Goal: Task Accomplishment & Management: Manage account settings

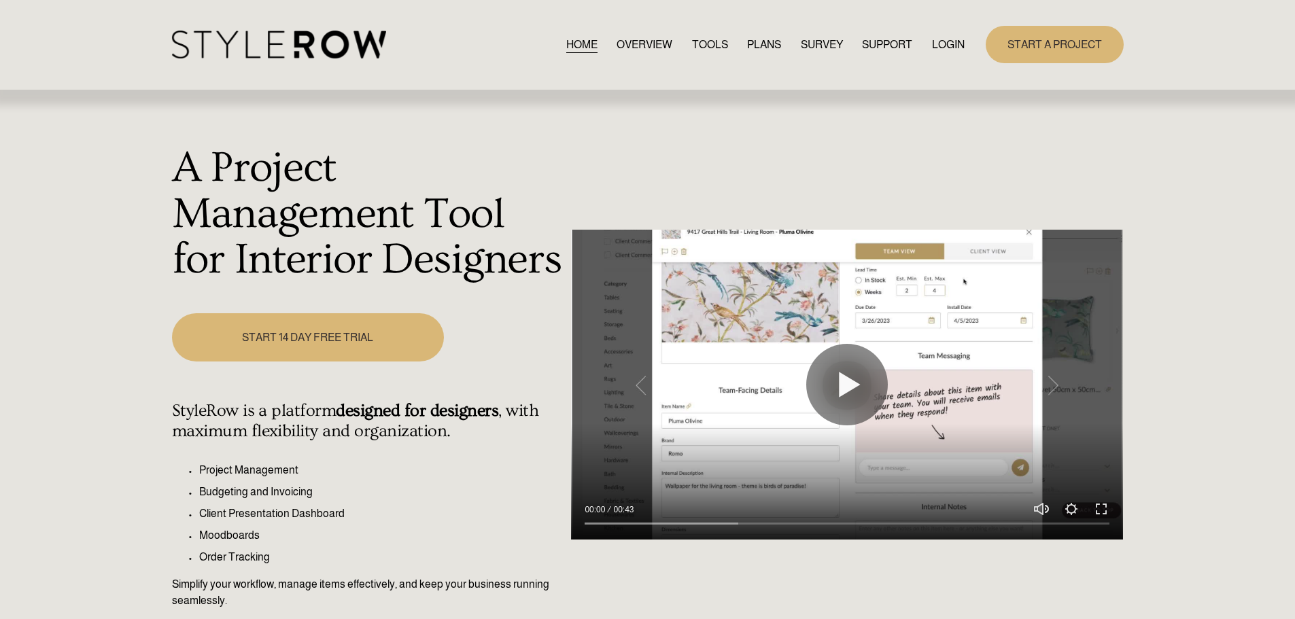
click at [947, 39] on link "LOGIN" at bounding box center [948, 44] width 33 height 18
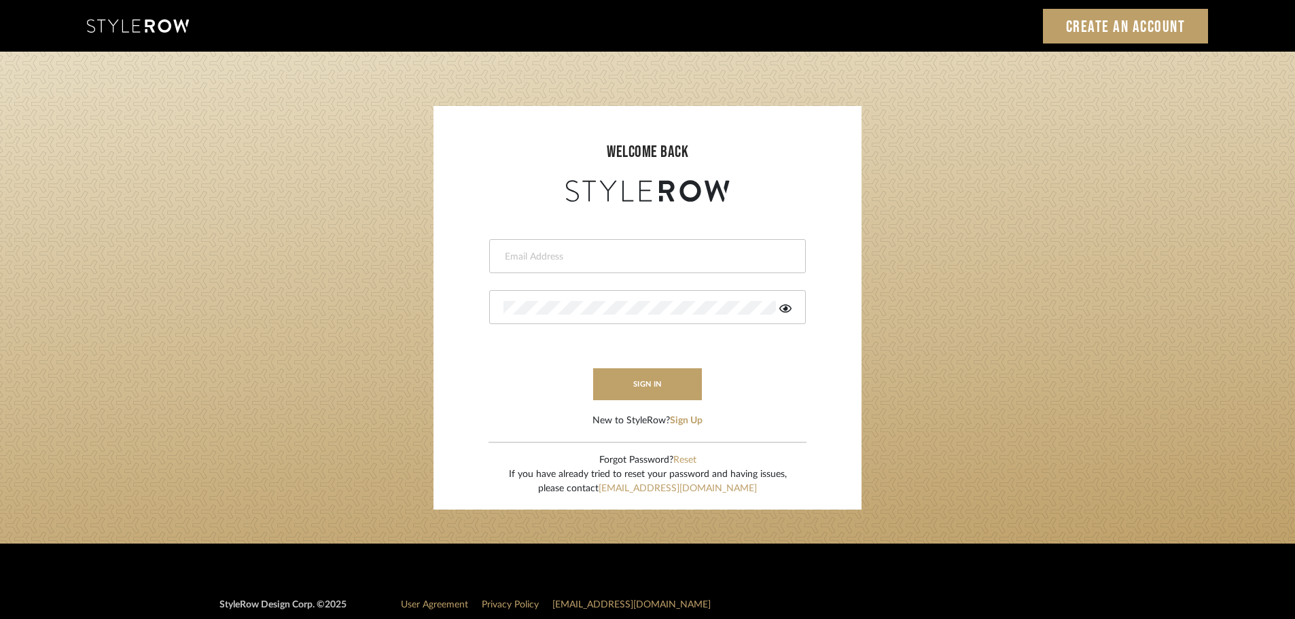
click at [514, 259] on input "email" at bounding box center [646, 257] width 285 height 14
type input "persimmon.design@outlook.com"
click at [617, 379] on button "sign in" at bounding box center [647, 384] width 109 height 32
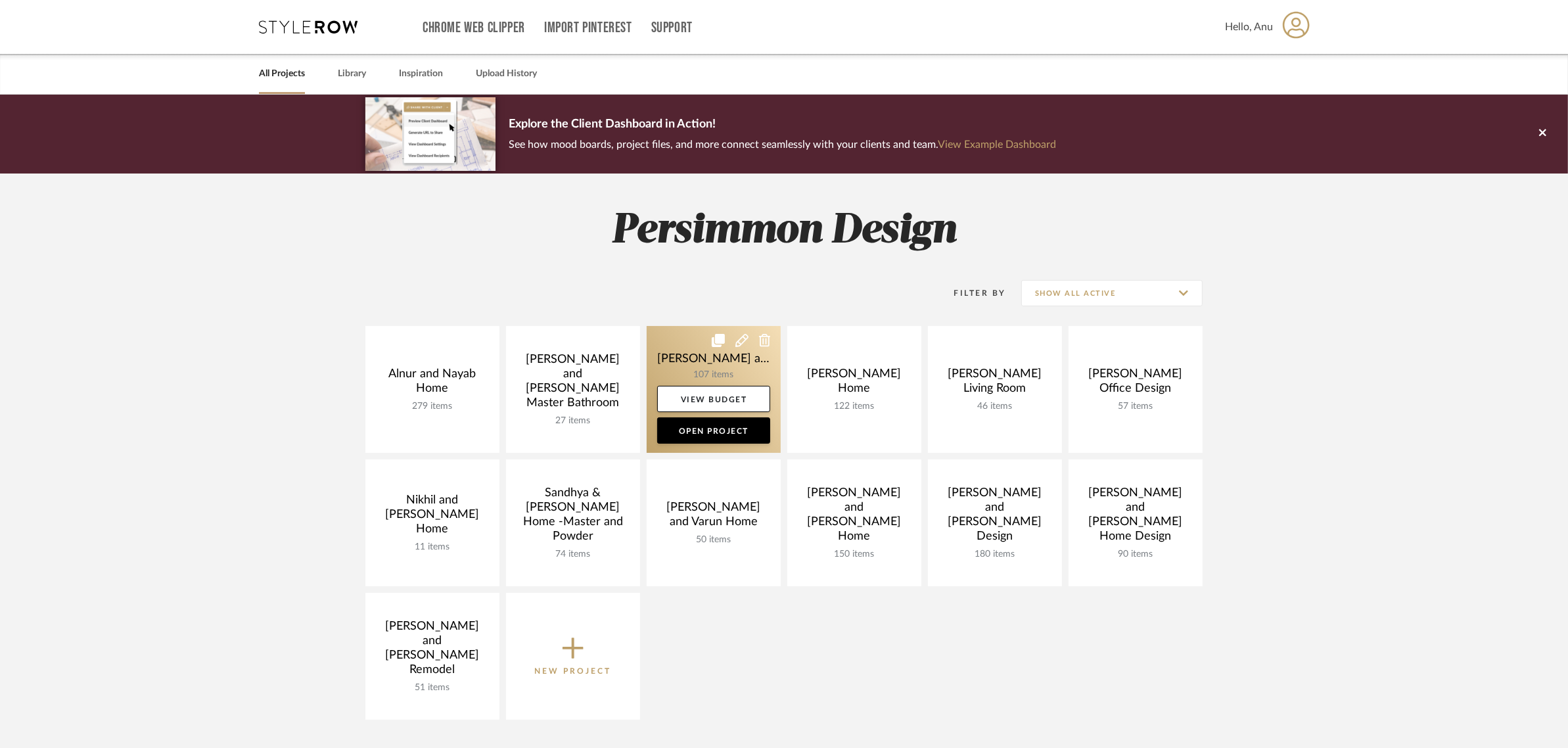
click at [686, 352] on link at bounding box center [714, 389] width 134 height 127
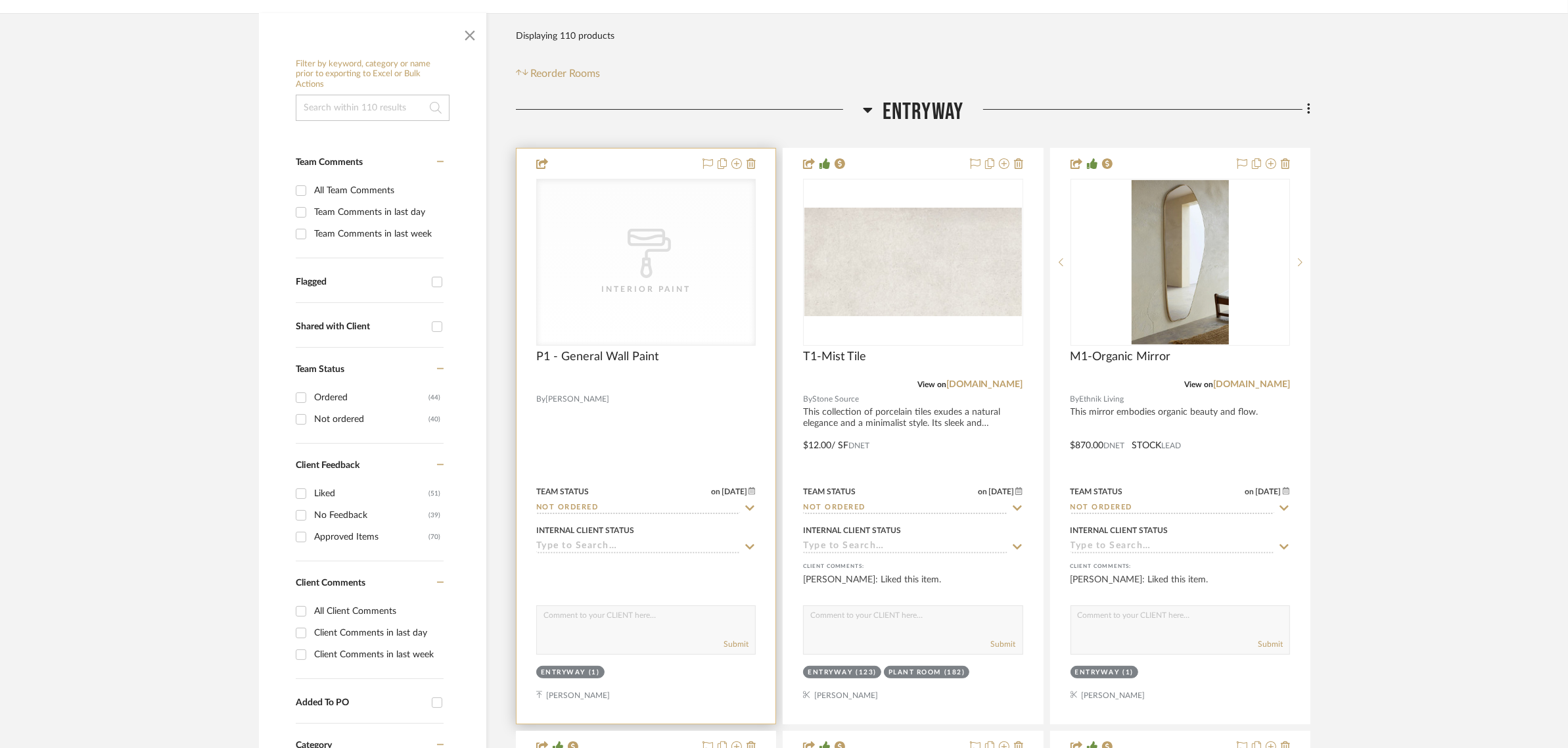
scroll to position [247, 0]
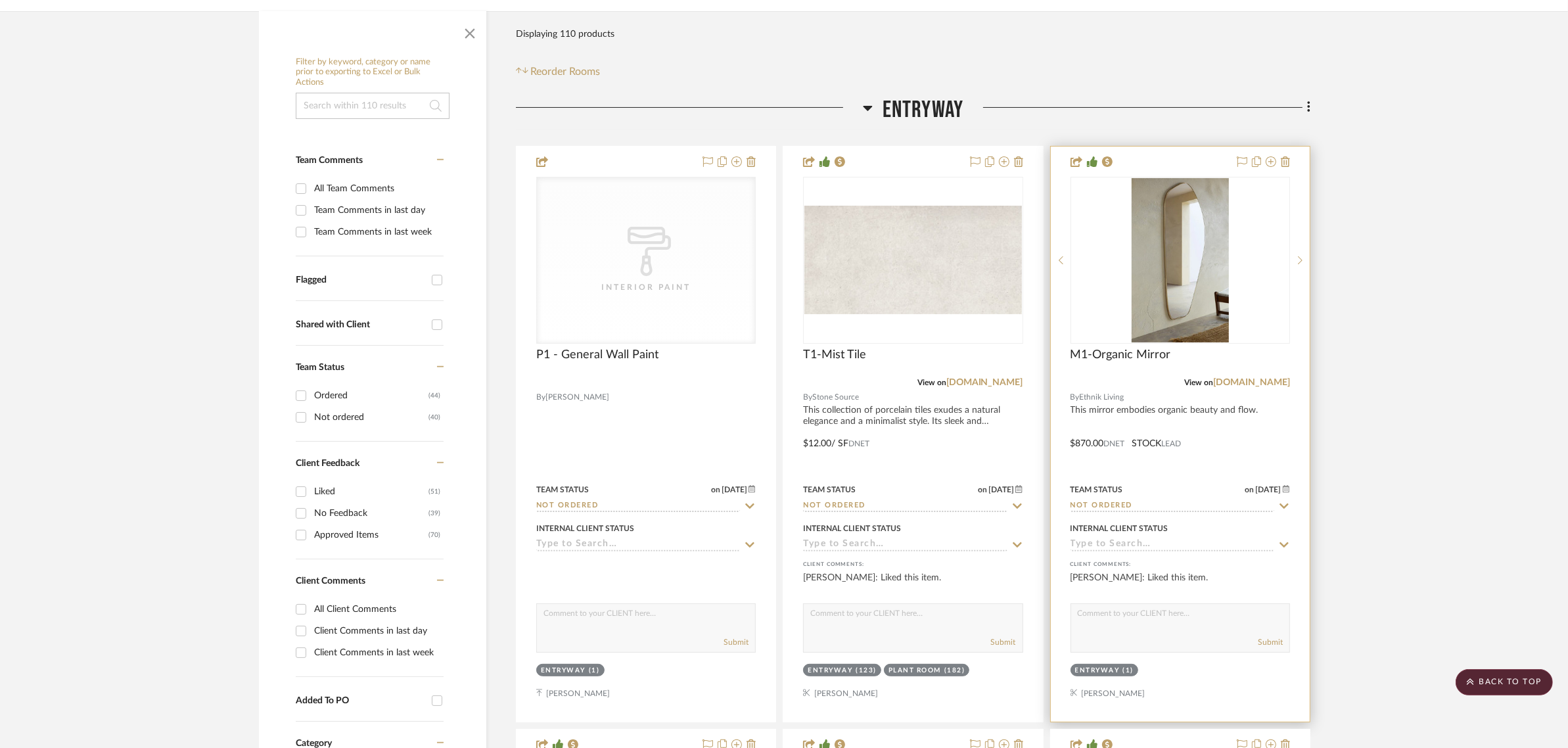
click at [1281, 501] on icon at bounding box center [1285, 506] width 12 height 11
click at [1283, 503] on icon at bounding box center [1284, 506] width 7 height 7
type input "8/27/2025"
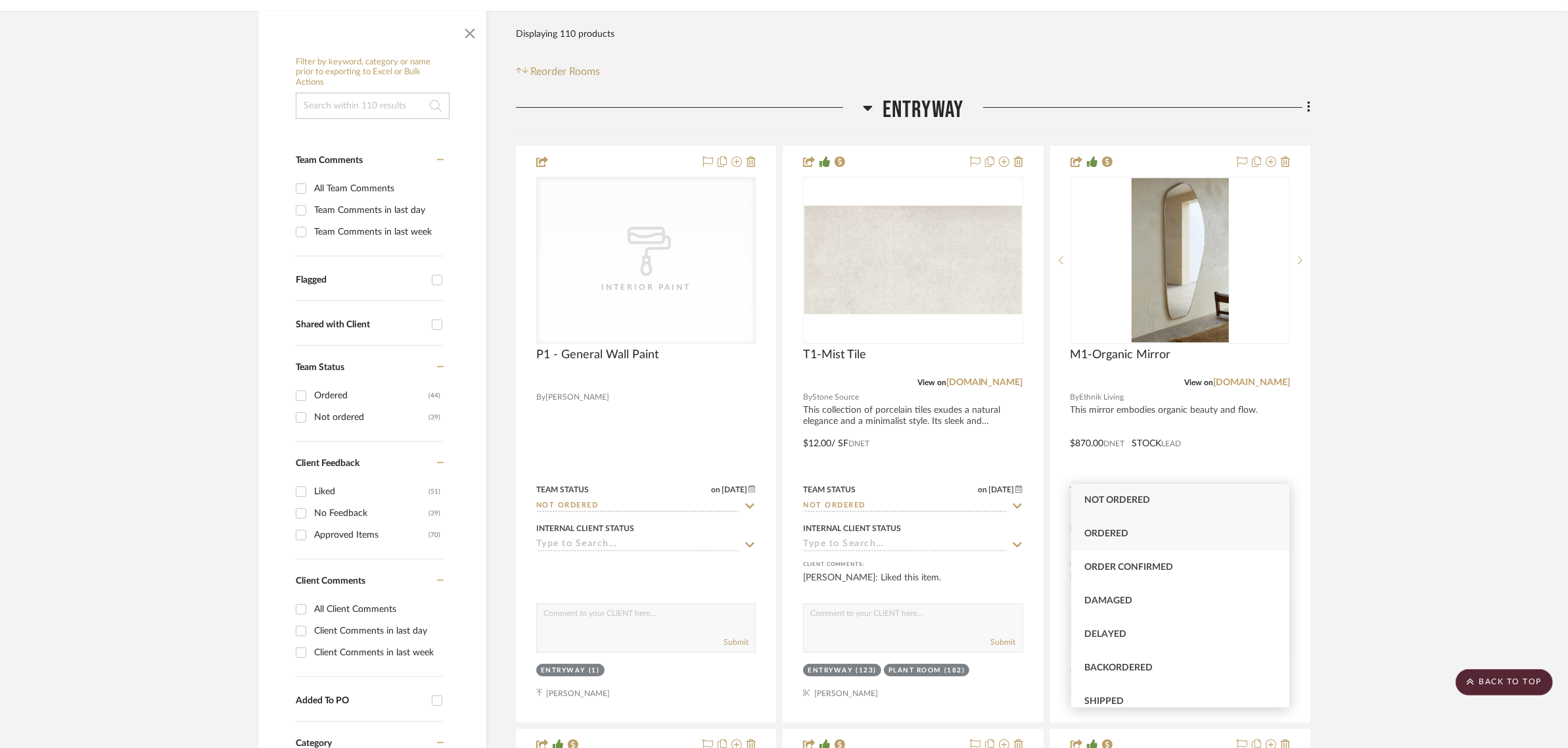
click at [1143, 530] on div "Ordered" at bounding box center [1181, 534] width 219 height 34
type input "Ordered"
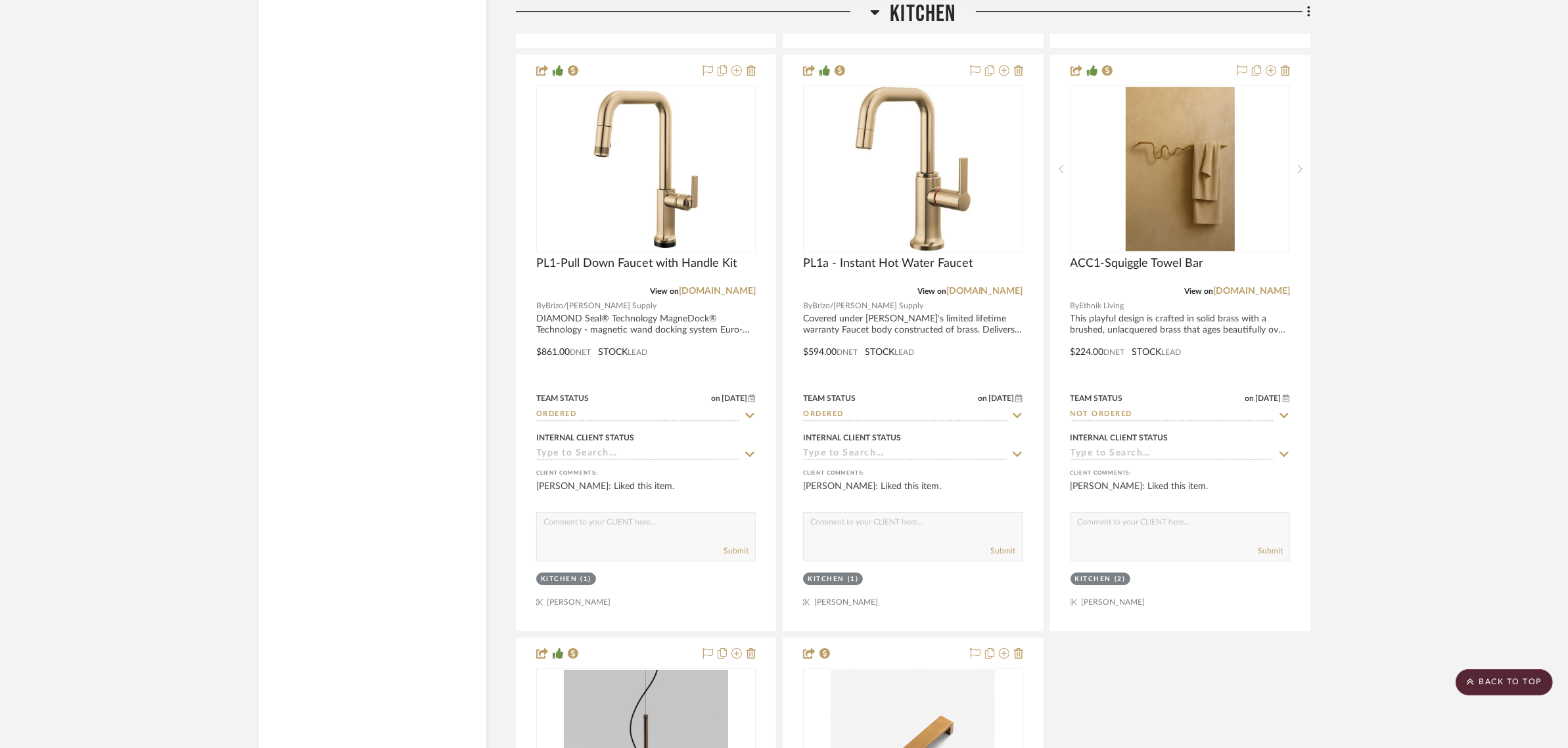
scroll to position [5260, 0]
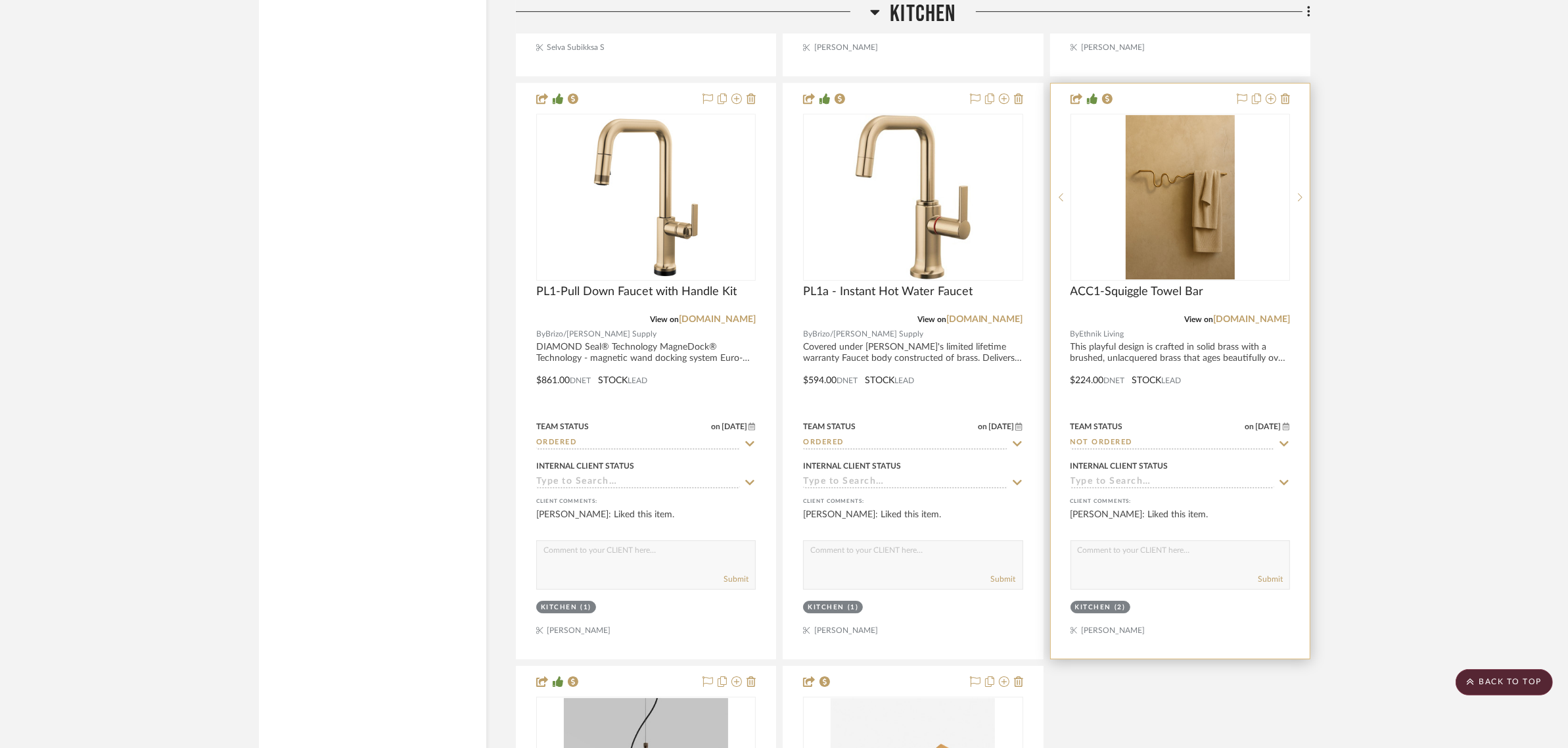
click at [1283, 438] on icon at bounding box center [1285, 443] width 12 height 11
click at [1283, 440] on icon at bounding box center [1284, 443] width 7 height 7
type input "8/27/2025"
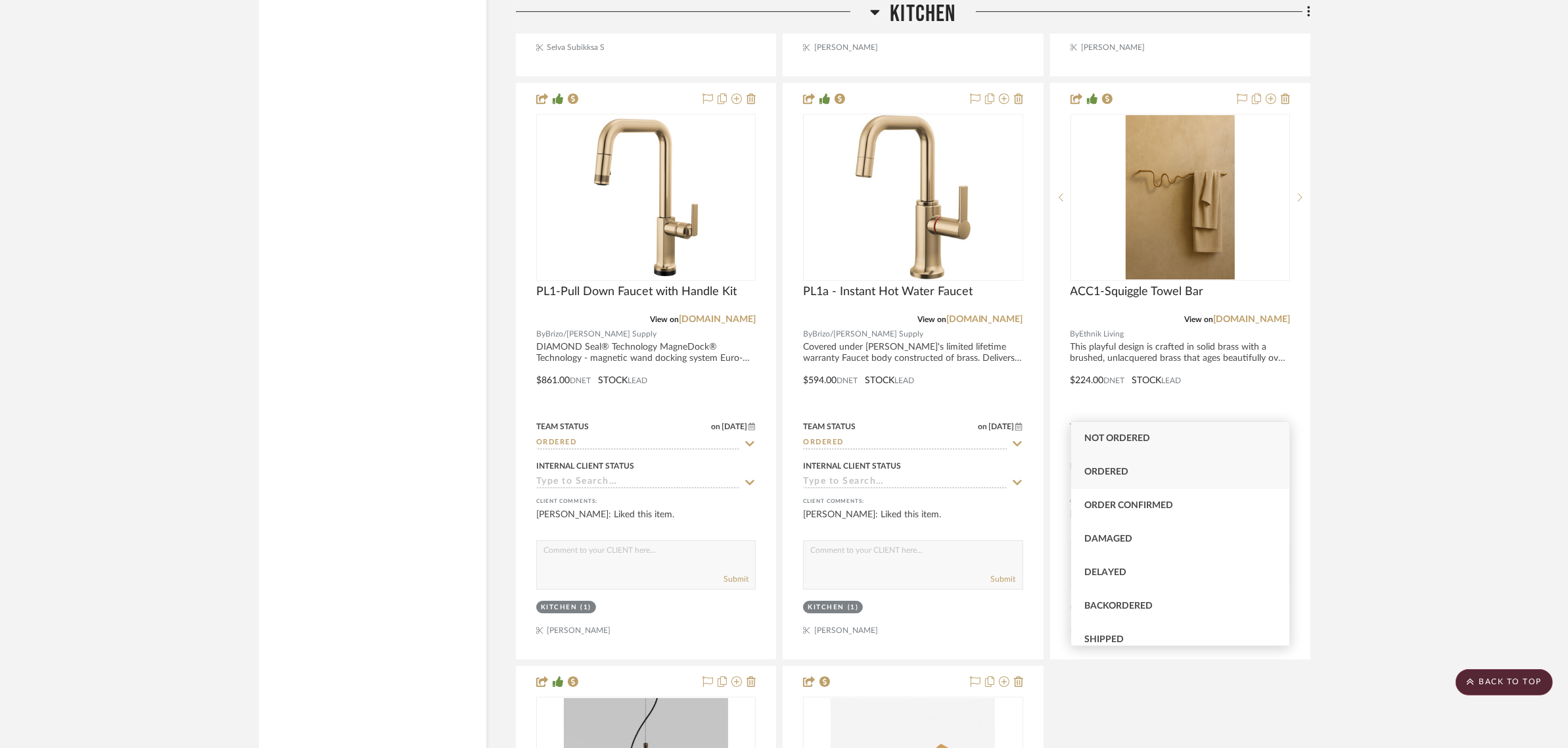
click at [1119, 472] on span "Ordered" at bounding box center [1107, 472] width 44 height 10
type input "Ordered"
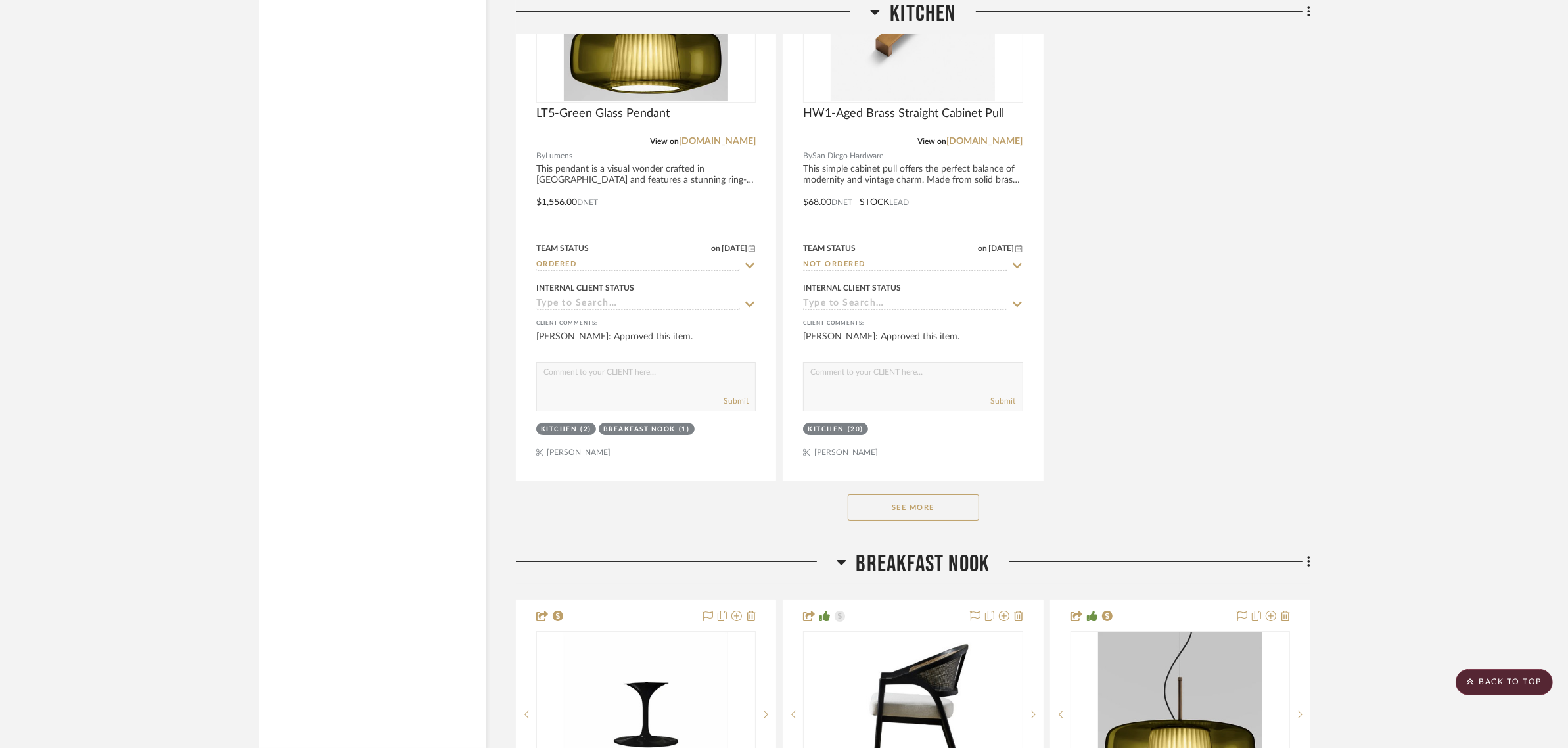
scroll to position [6165, 0]
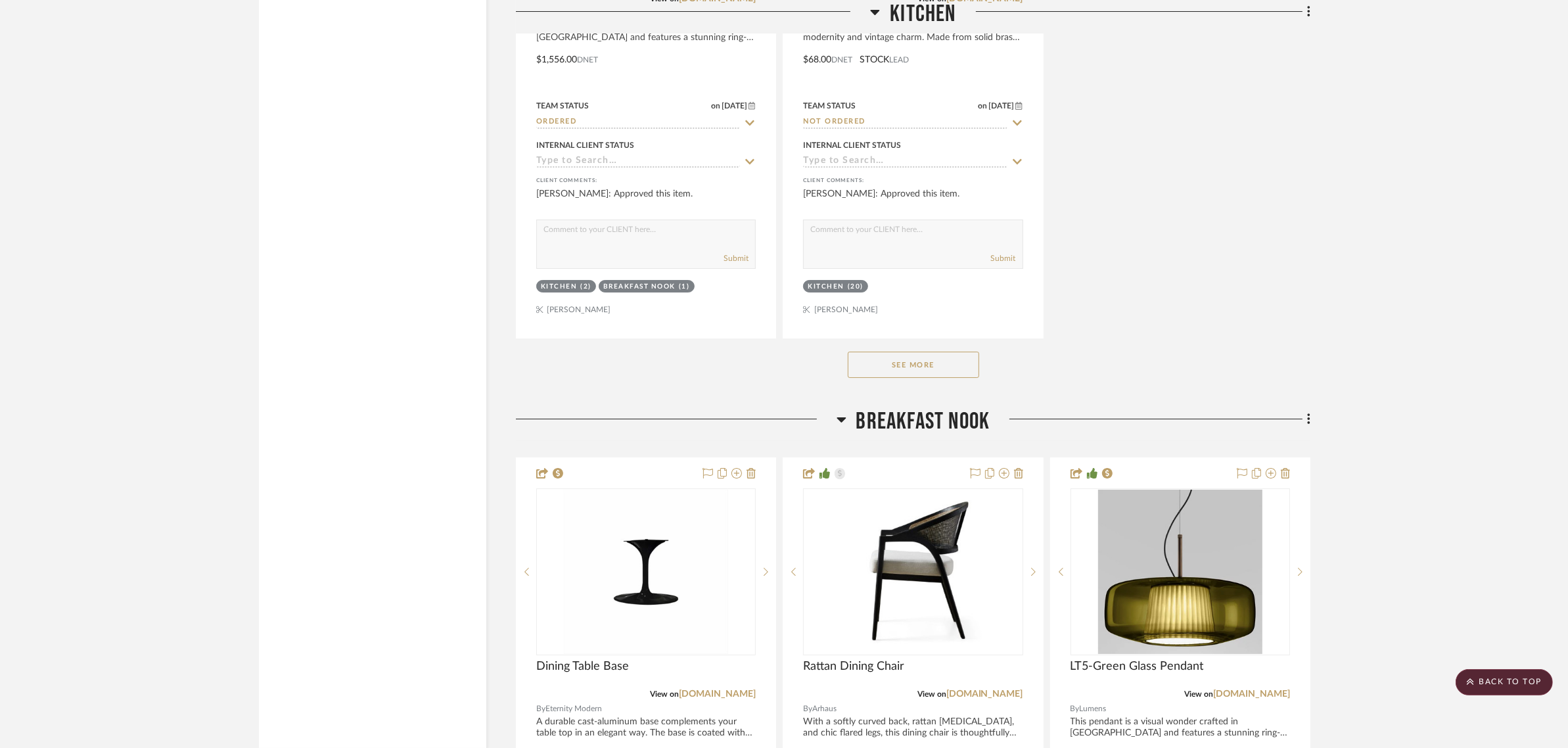
click at [902, 352] on button "See More" at bounding box center [914, 365] width 132 height 26
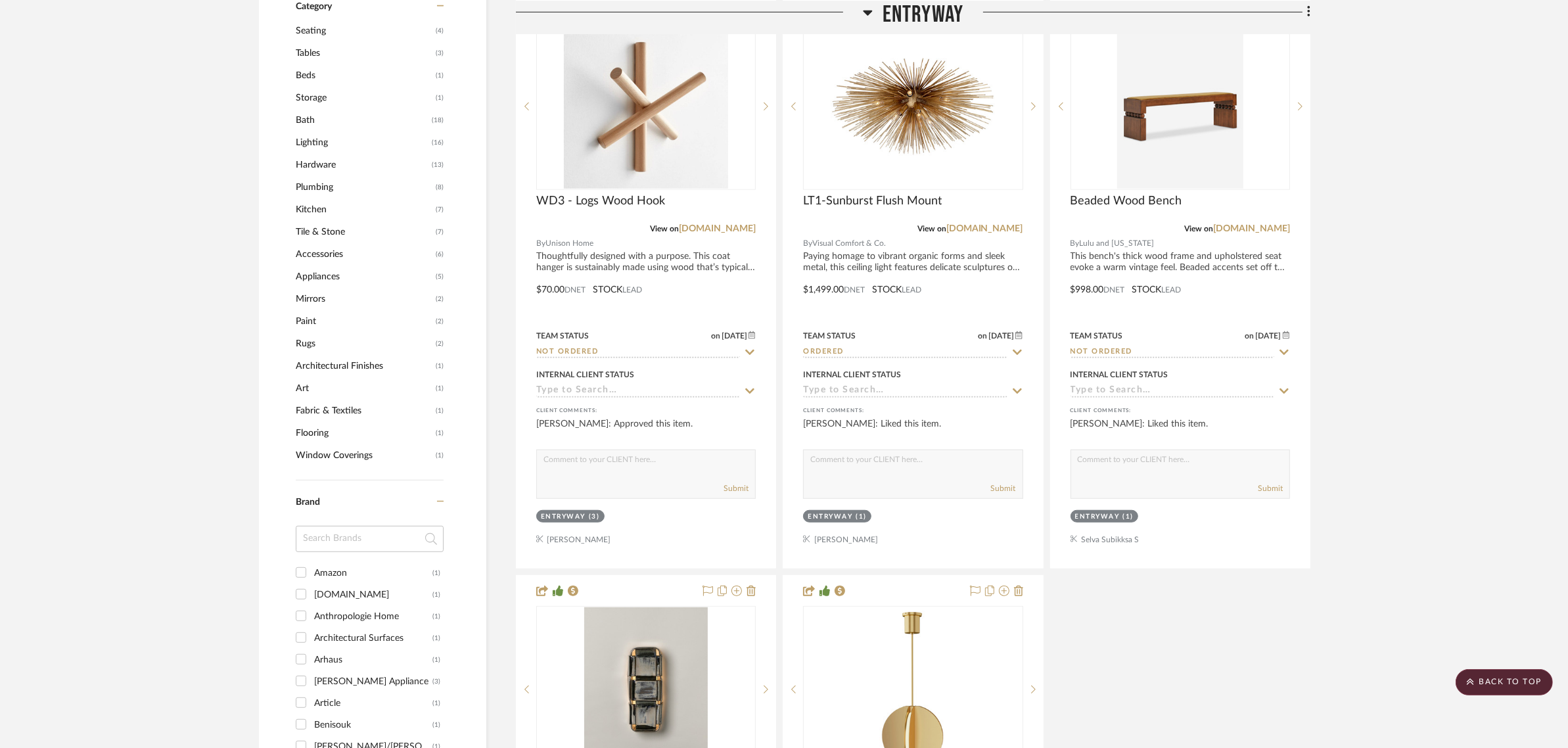
scroll to position [986, 0]
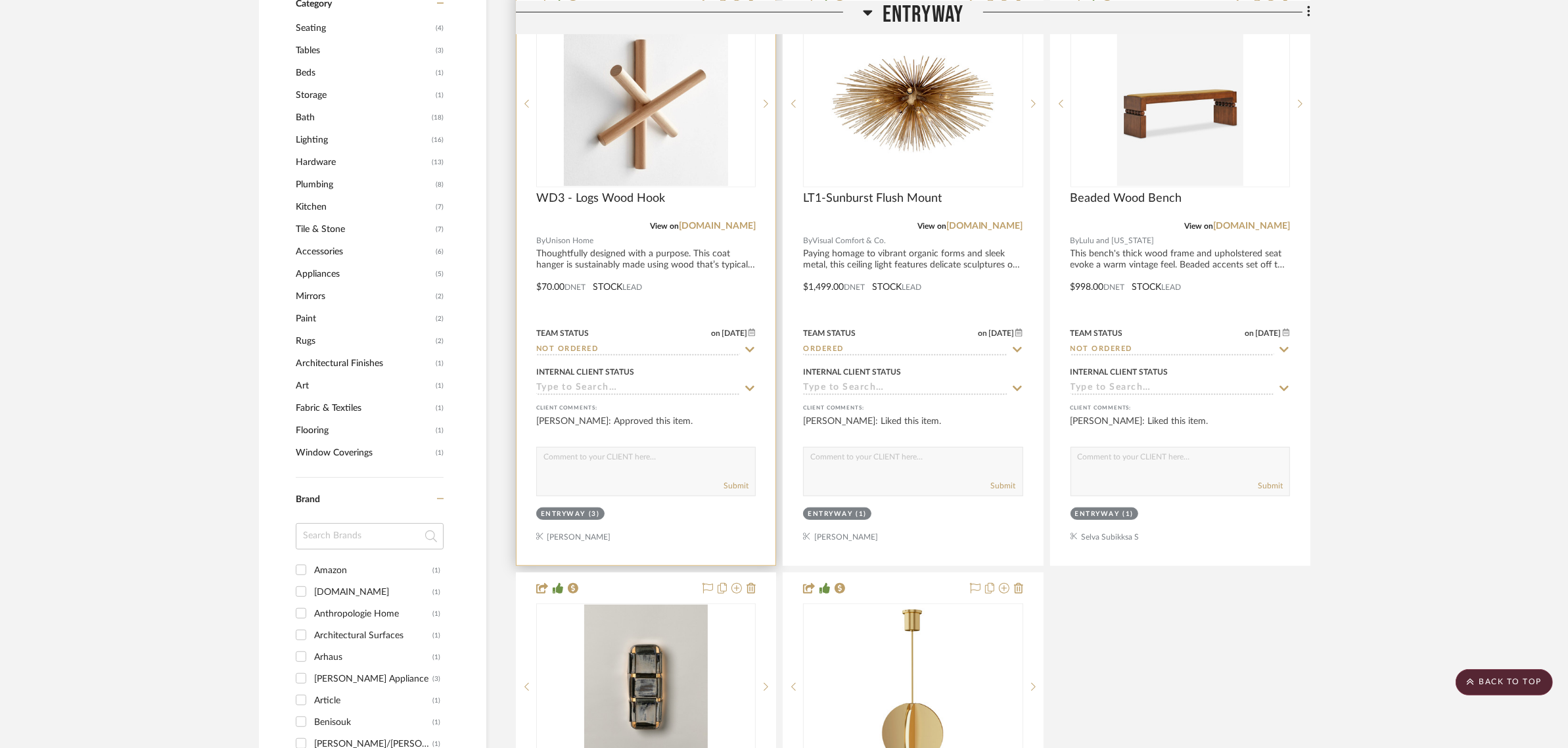
click at [754, 347] on icon at bounding box center [751, 349] width 10 height 5
click at [748, 346] on icon at bounding box center [750, 349] width 7 height 7
type input "8/27/2025"
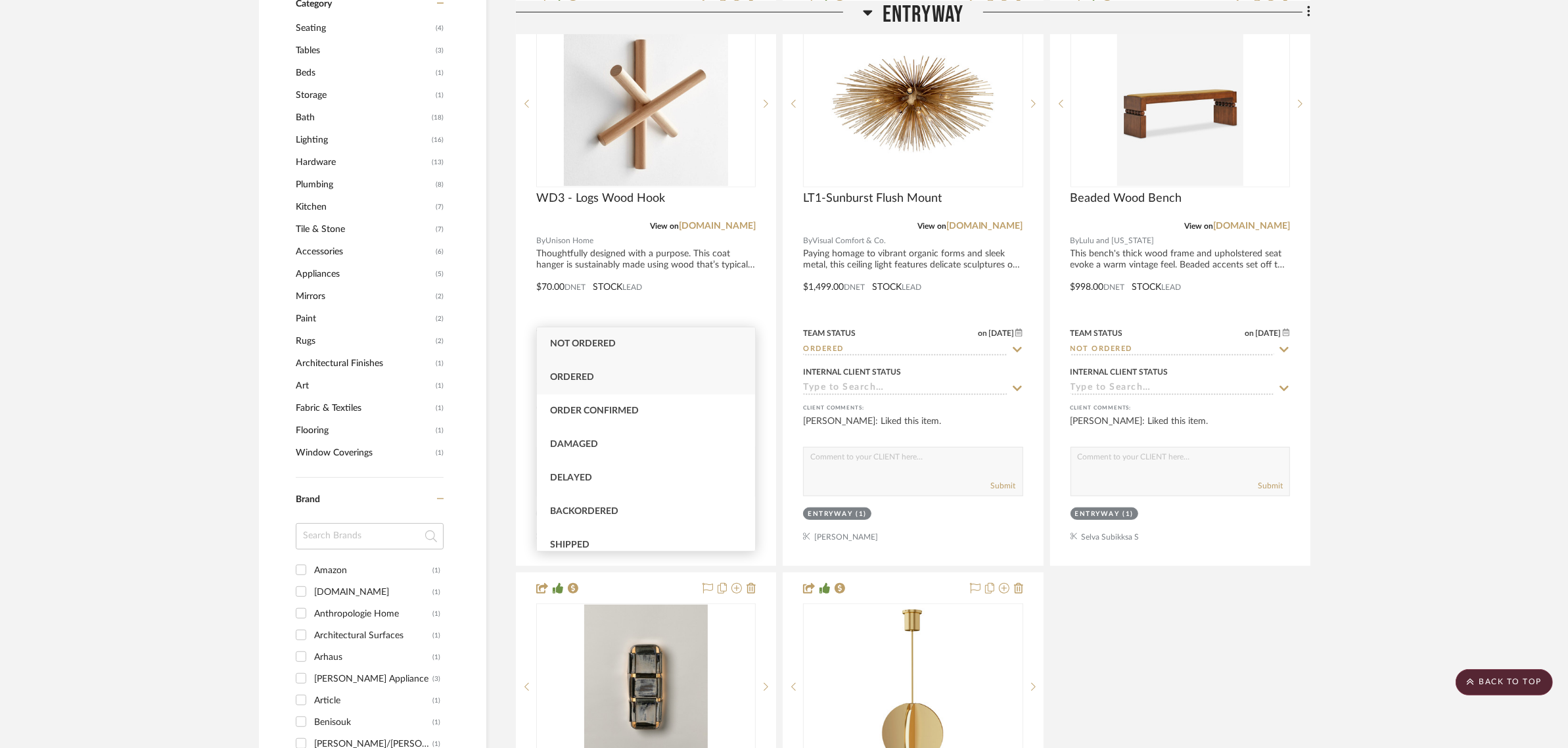
click at [583, 370] on div "Ordered" at bounding box center [646, 377] width 219 height 34
type input "Ordered"
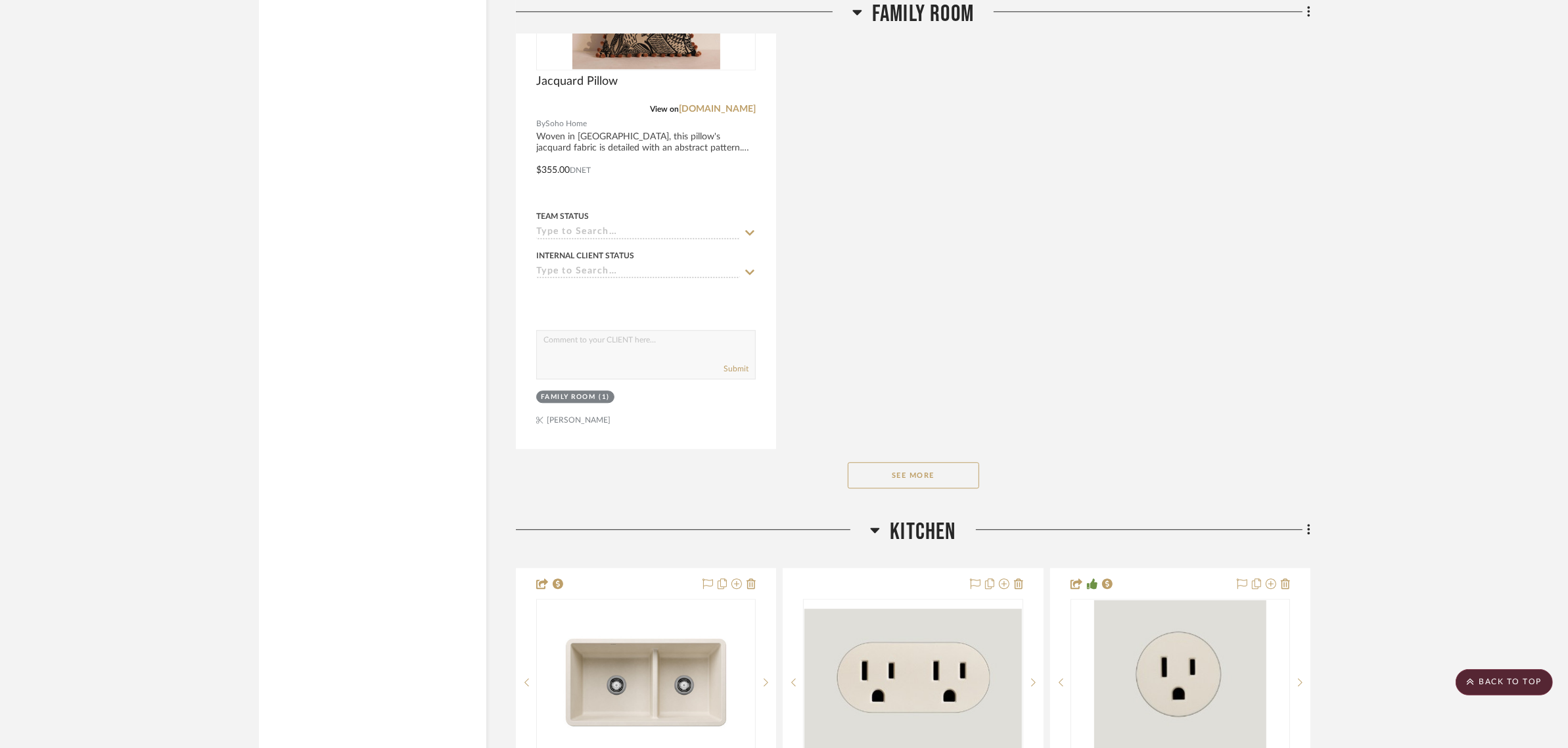
scroll to position [4603, 0]
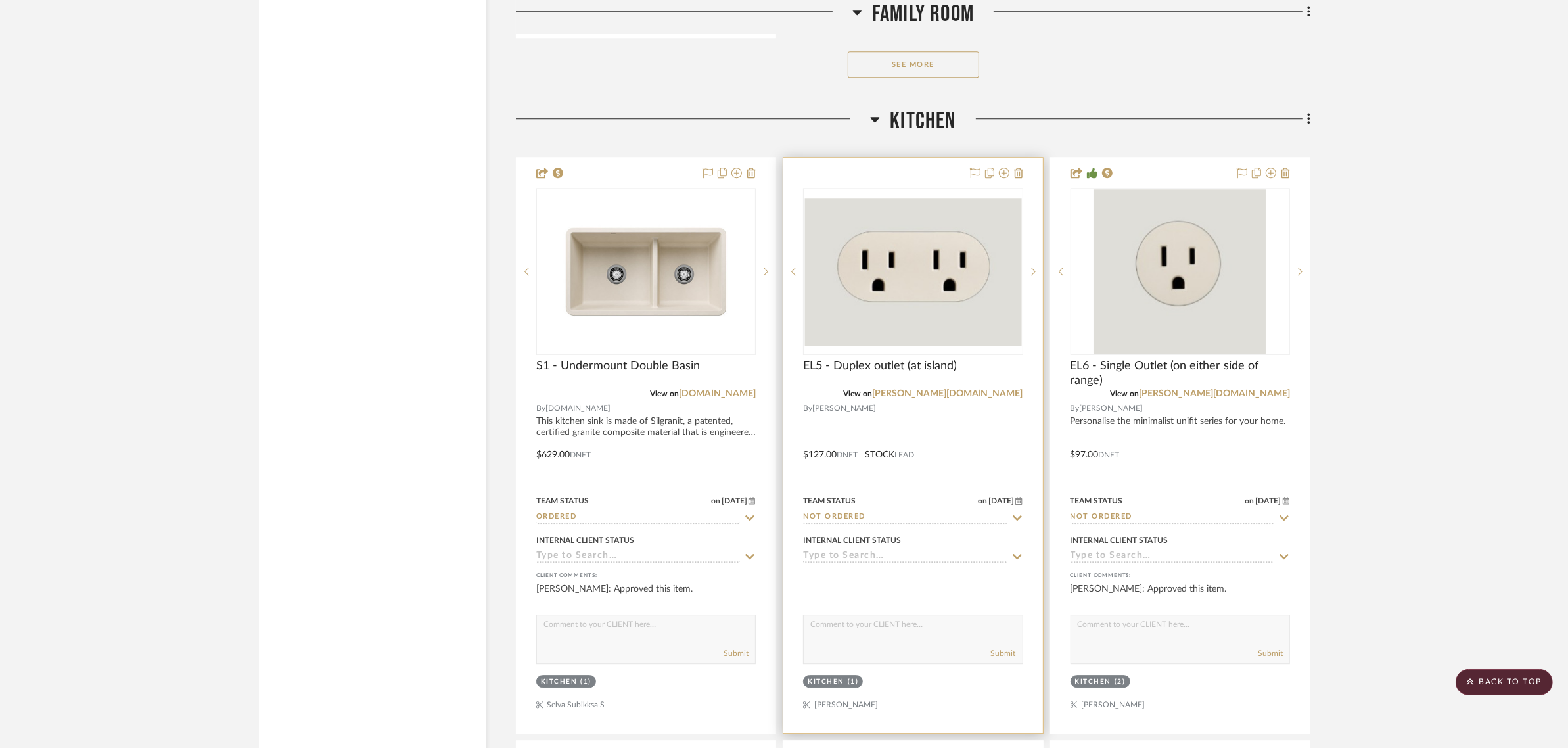
click at [1017, 515] on icon at bounding box center [1018, 517] width 10 height 5
click at [1017, 514] on icon at bounding box center [1018, 517] width 7 height 7
type input "8/27/2025"
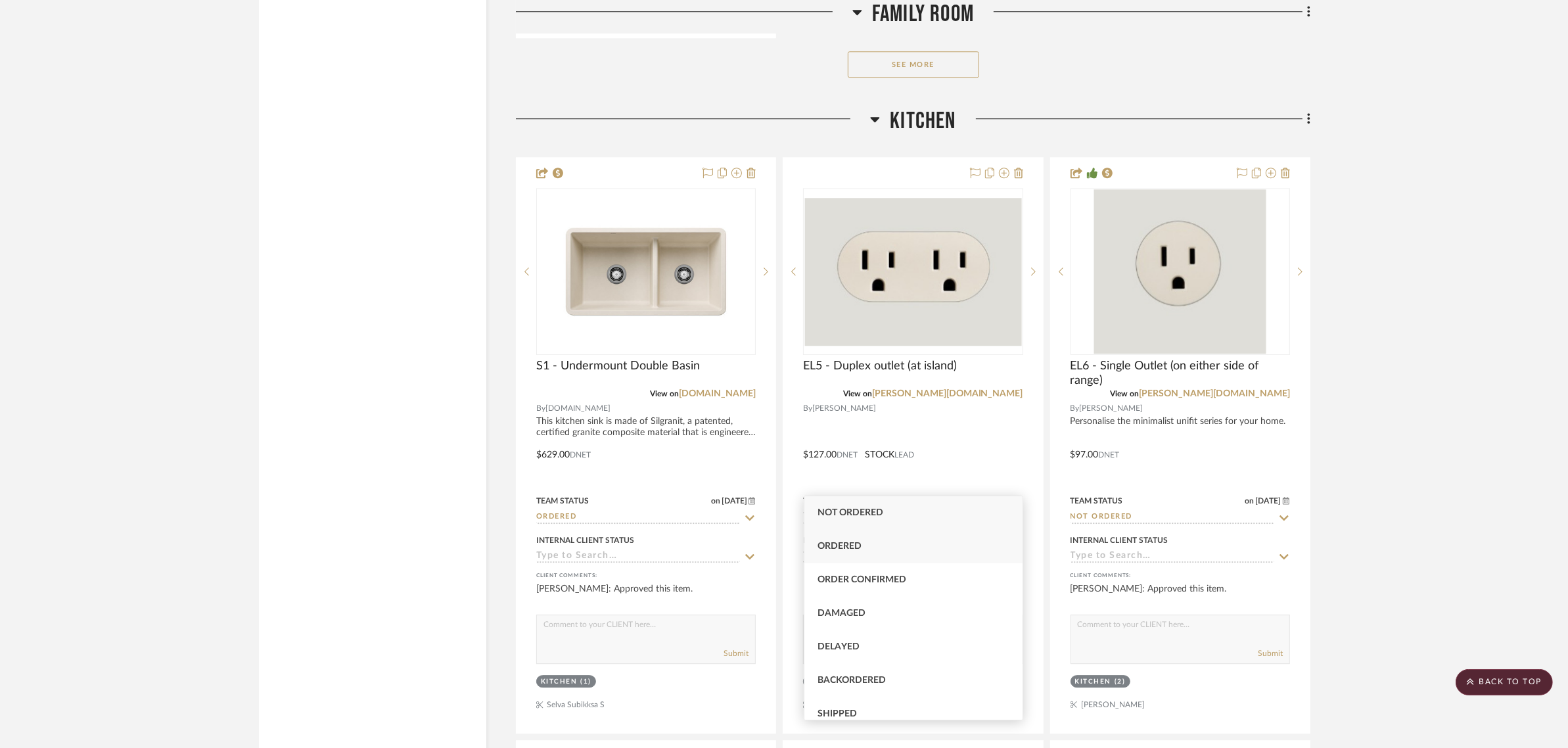
click at [881, 545] on div "Ordered" at bounding box center [914, 547] width 219 height 34
type input "Ordered"
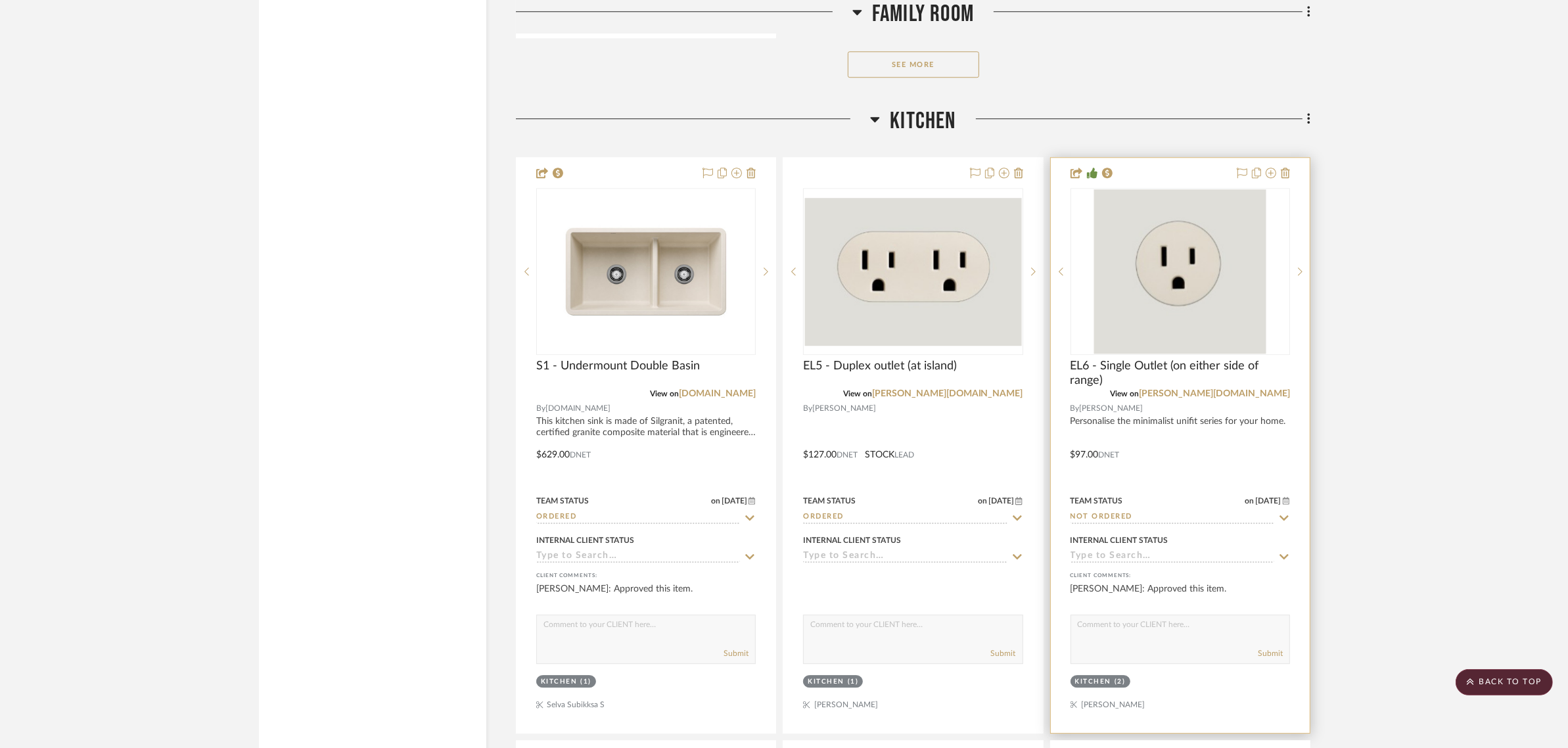
click at [1284, 515] on icon at bounding box center [1285, 517] width 10 height 5
click at [1283, 514] on icon at bounding box center [1284, 517] width 7 height 7
type input "8/27/2025"
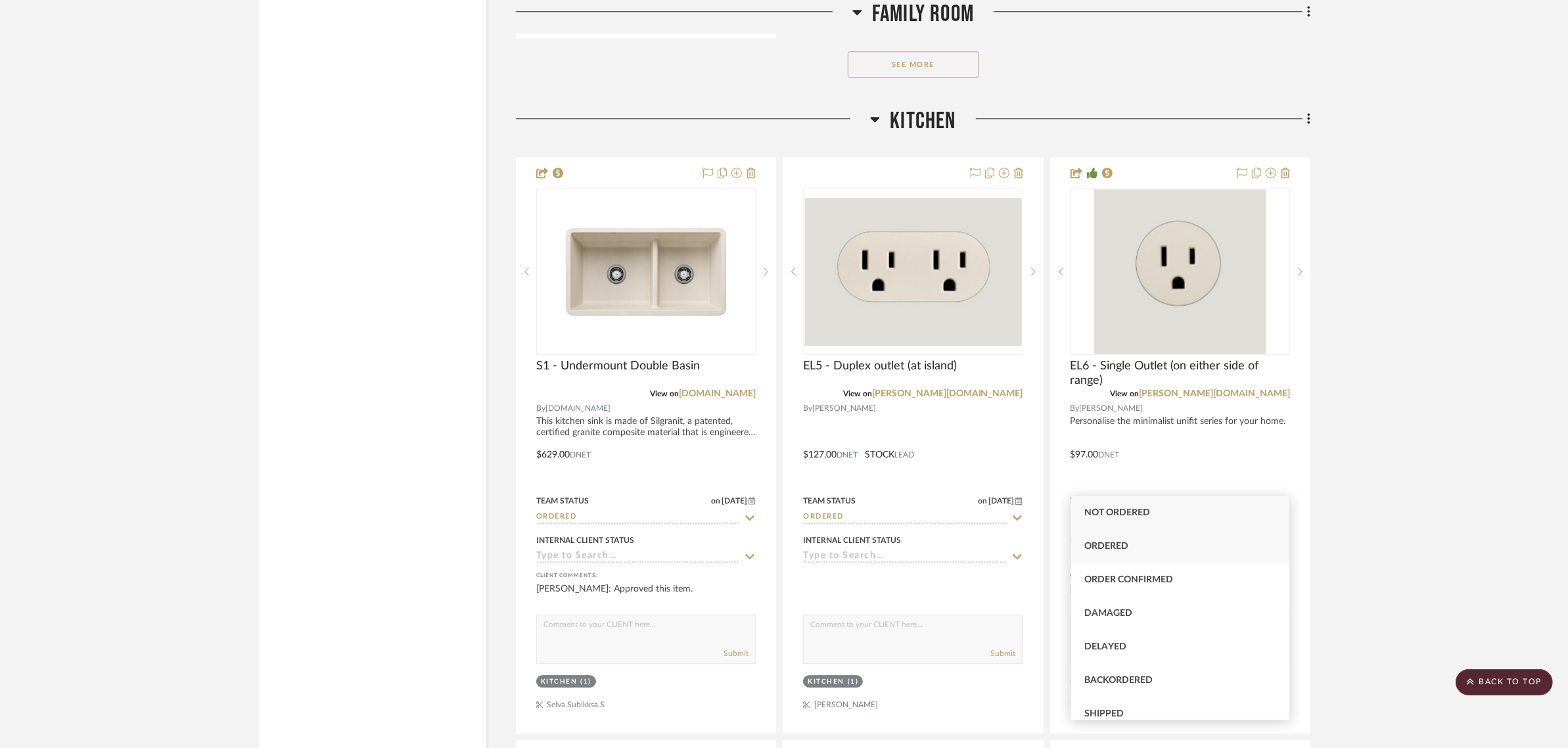
click at [1099, 546] on span "Ordered" at bounding box center [1107, 547] width 44 height 10
type input "Ordered"
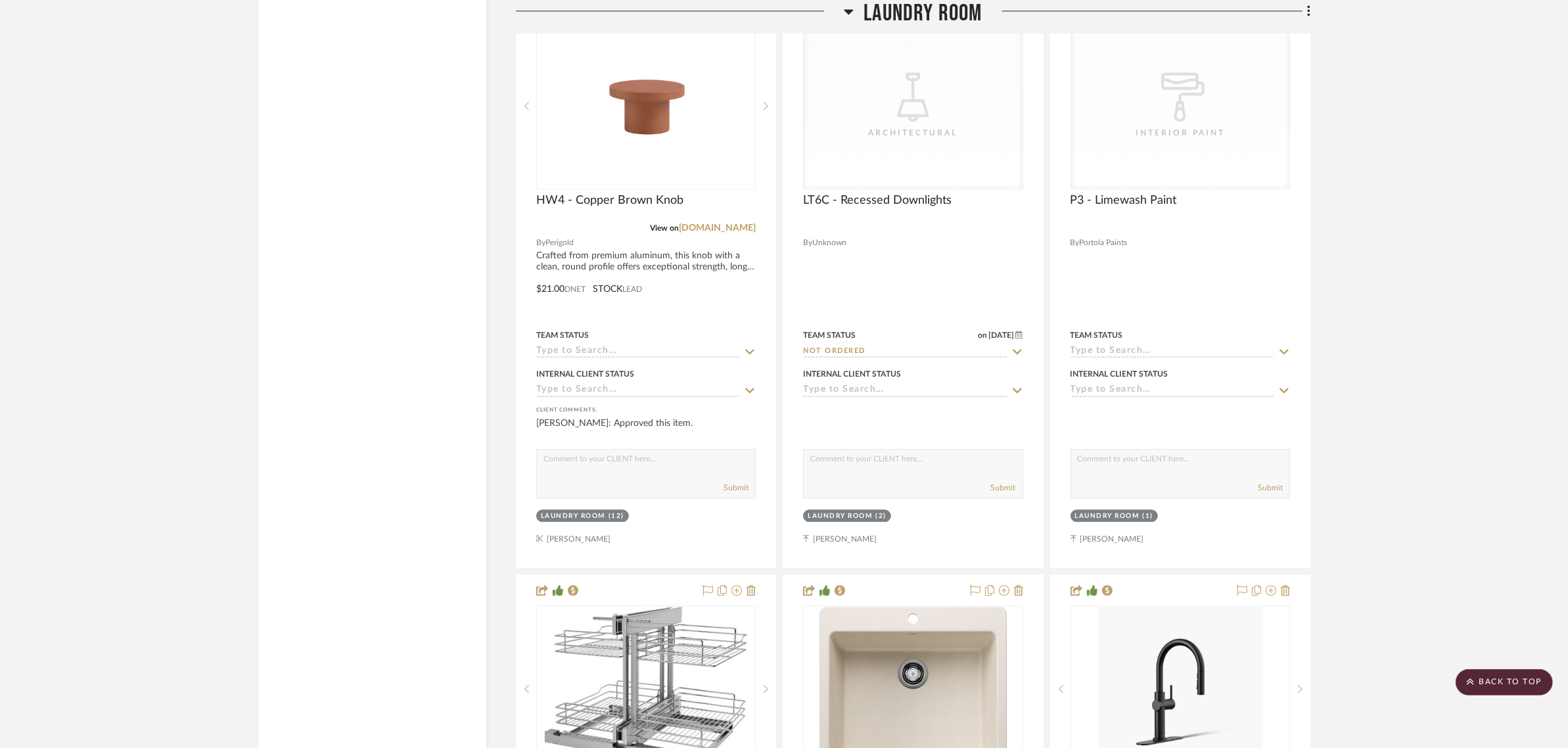
scroll to position [10192, 0]
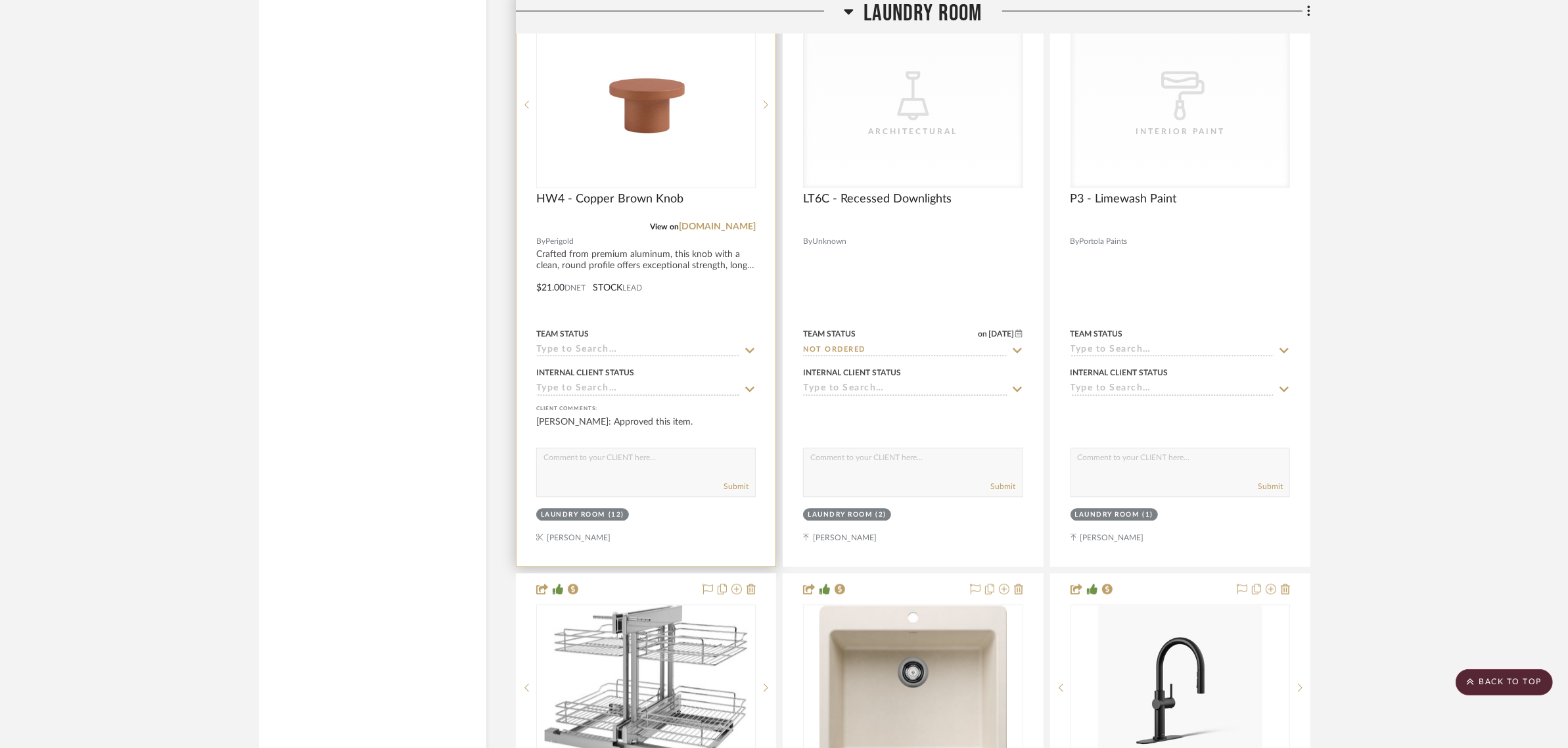
click at [747, 345] on icon at bounding box center [750, 350] width 12 height 11
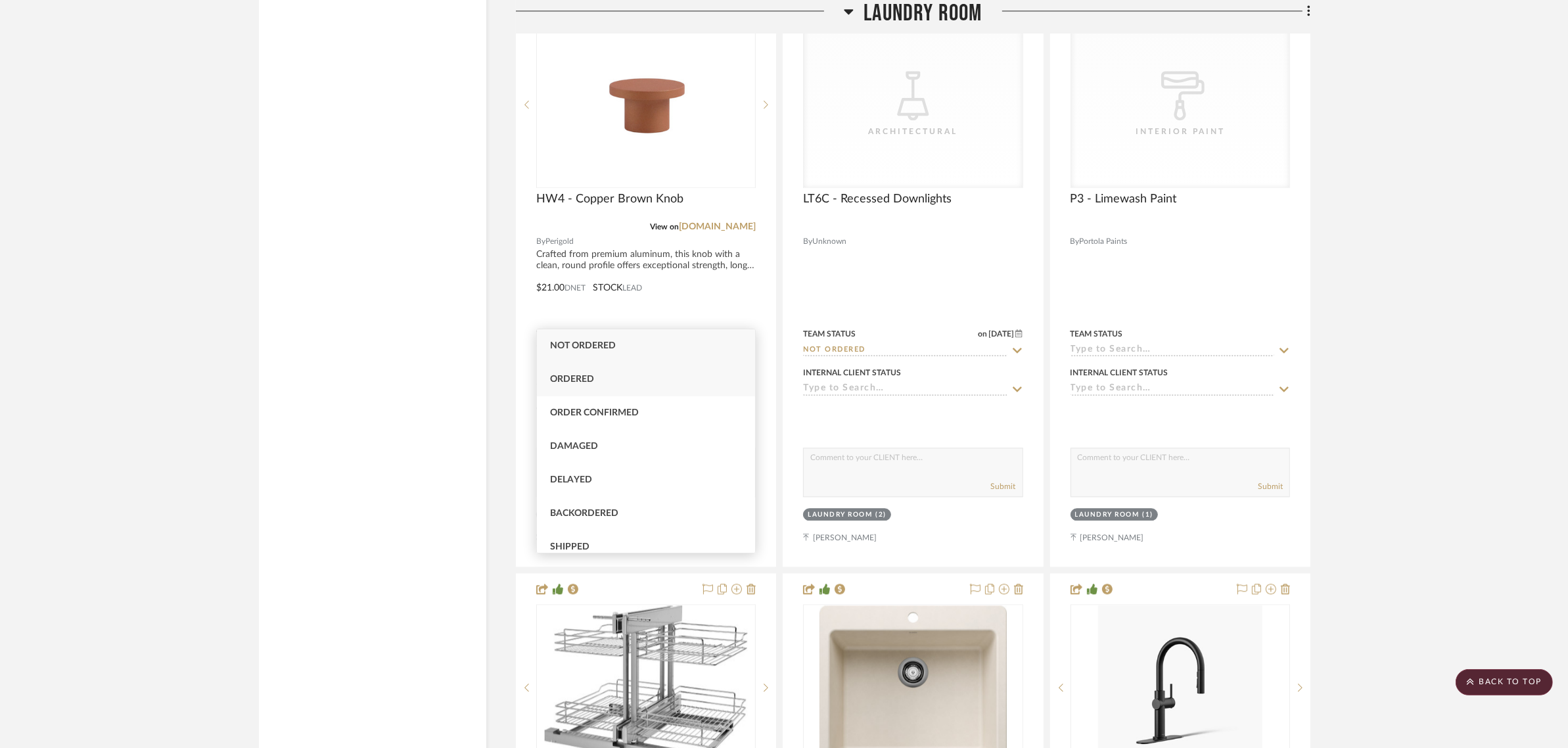
click at [583, 378] on span "Ordered" at bounding box center [573, 379] width 44 height 10
type input "8/27/2025"
type input "Ordered"
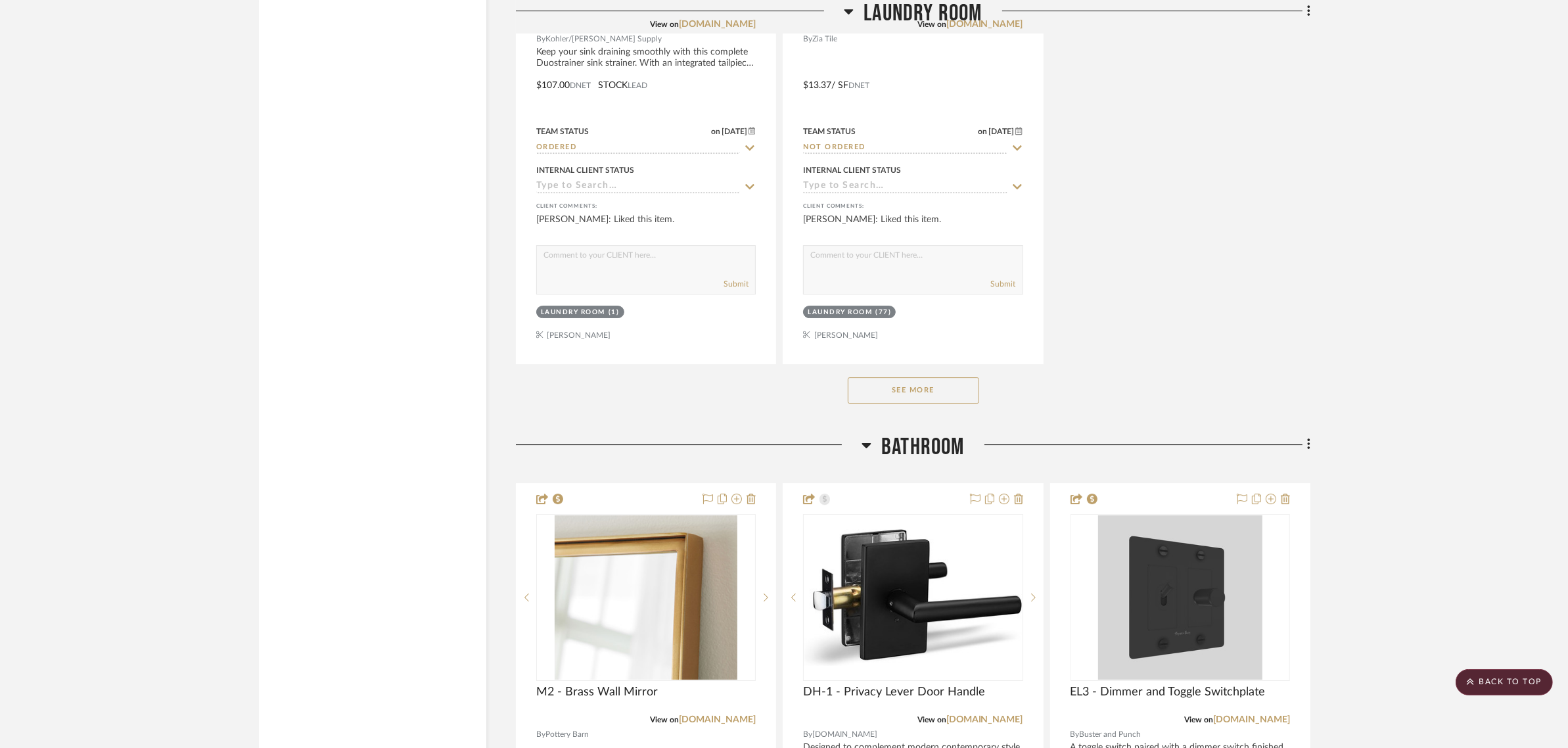
scroll to position [12001, 0]
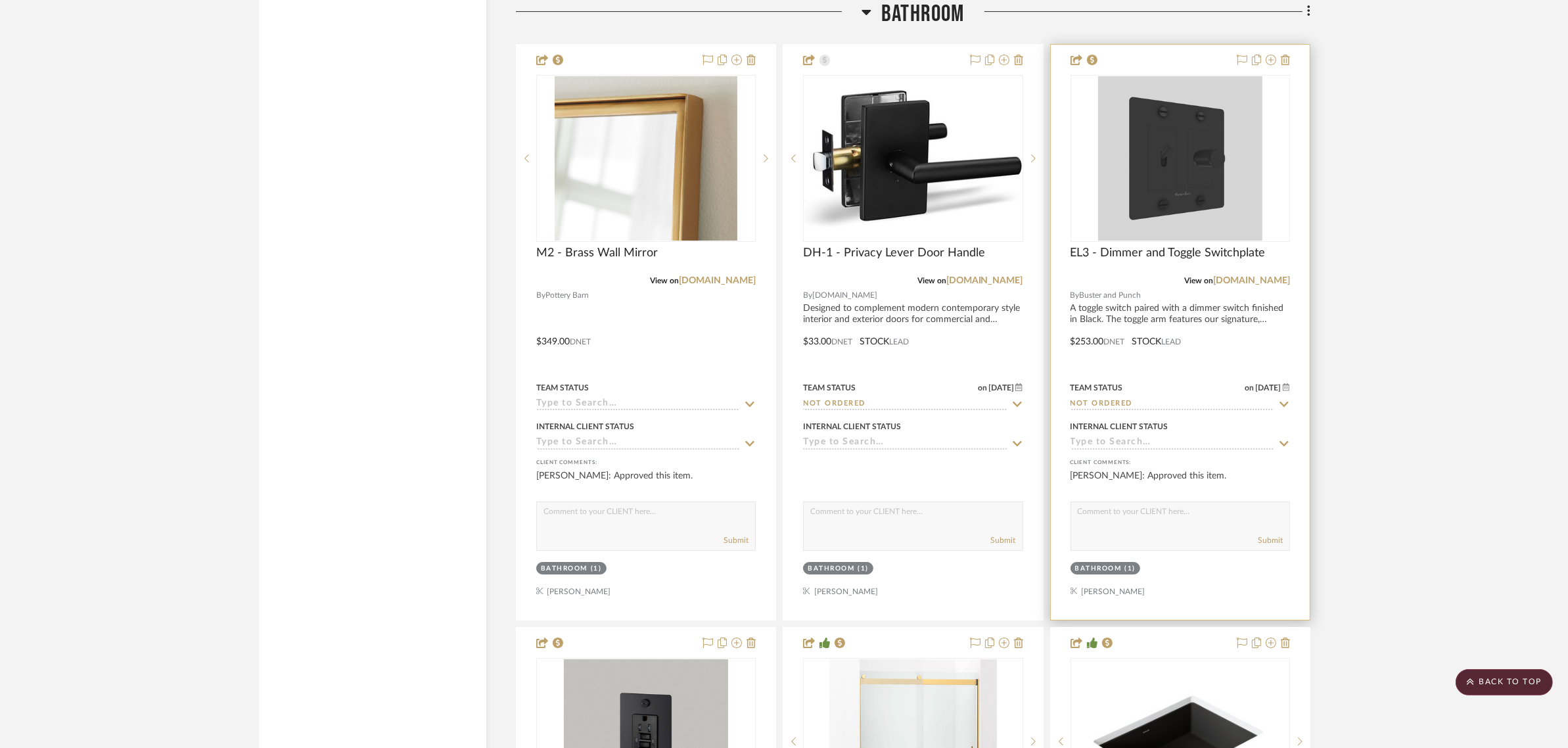
click at [1284, 399] on icon at bounding box center [1285, 404] width 12 height 11
click at [1282, 402] on icon at bounding box center [1284, 404] width 7 height 7
type input "8/27/2025"
drag, startPoint x: 1105, startPoint y: 434, endPoint x: 1110, endPoint y: 433, distance: 5.1
click at [1105, 434] on span "Ordered" at bounding box center [1107, 434] width 44 height 10
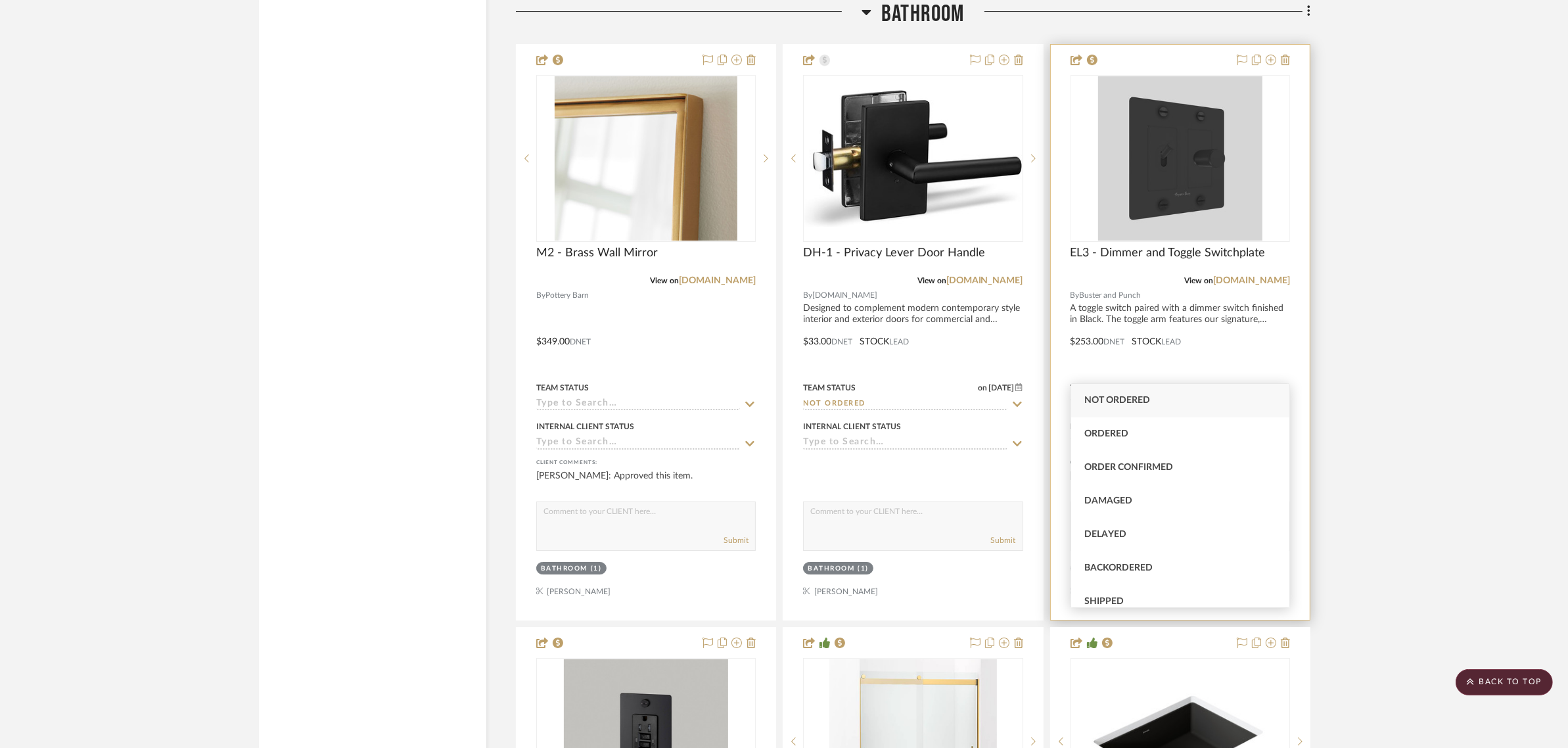
type input "Ordered"
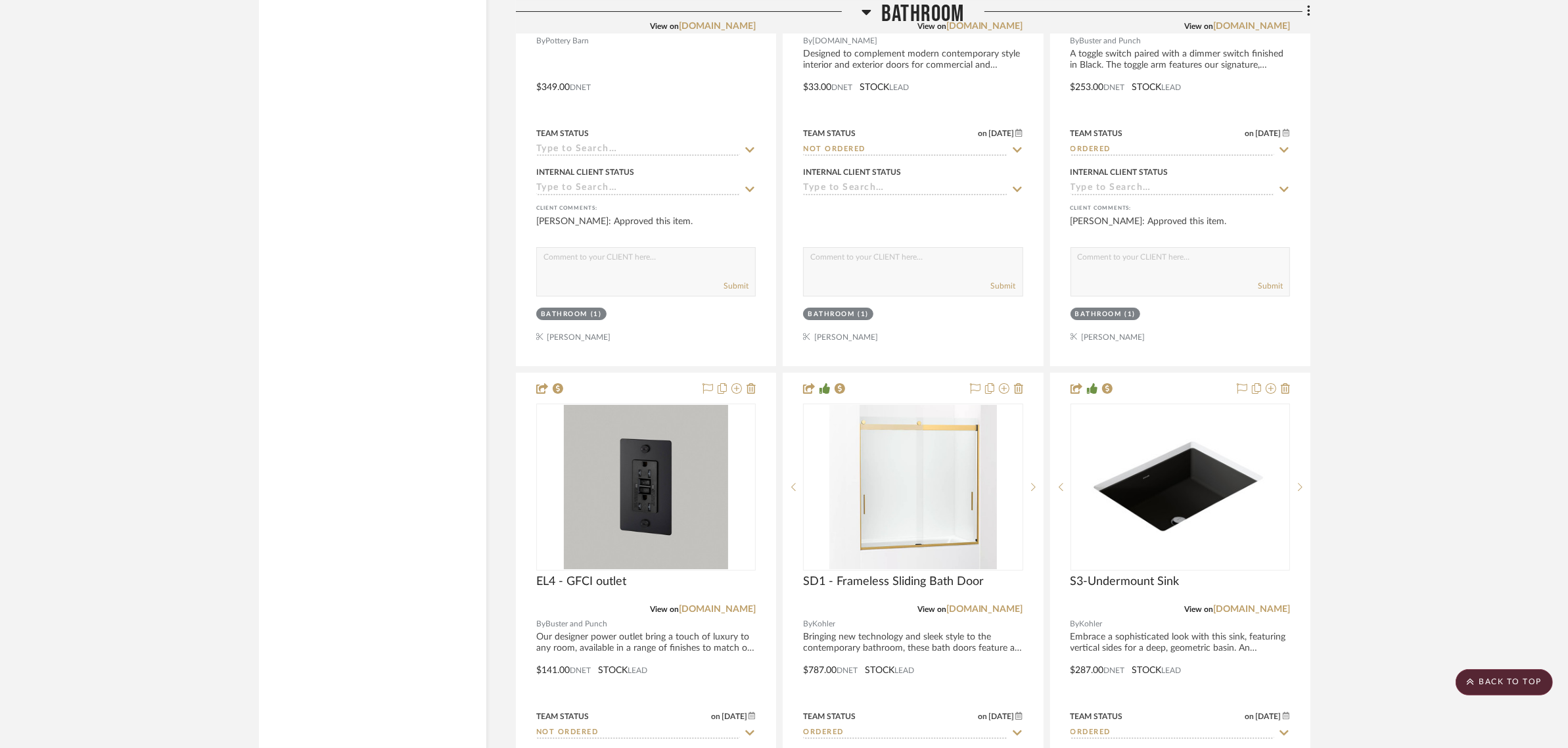
scroll to position [12576, 0]
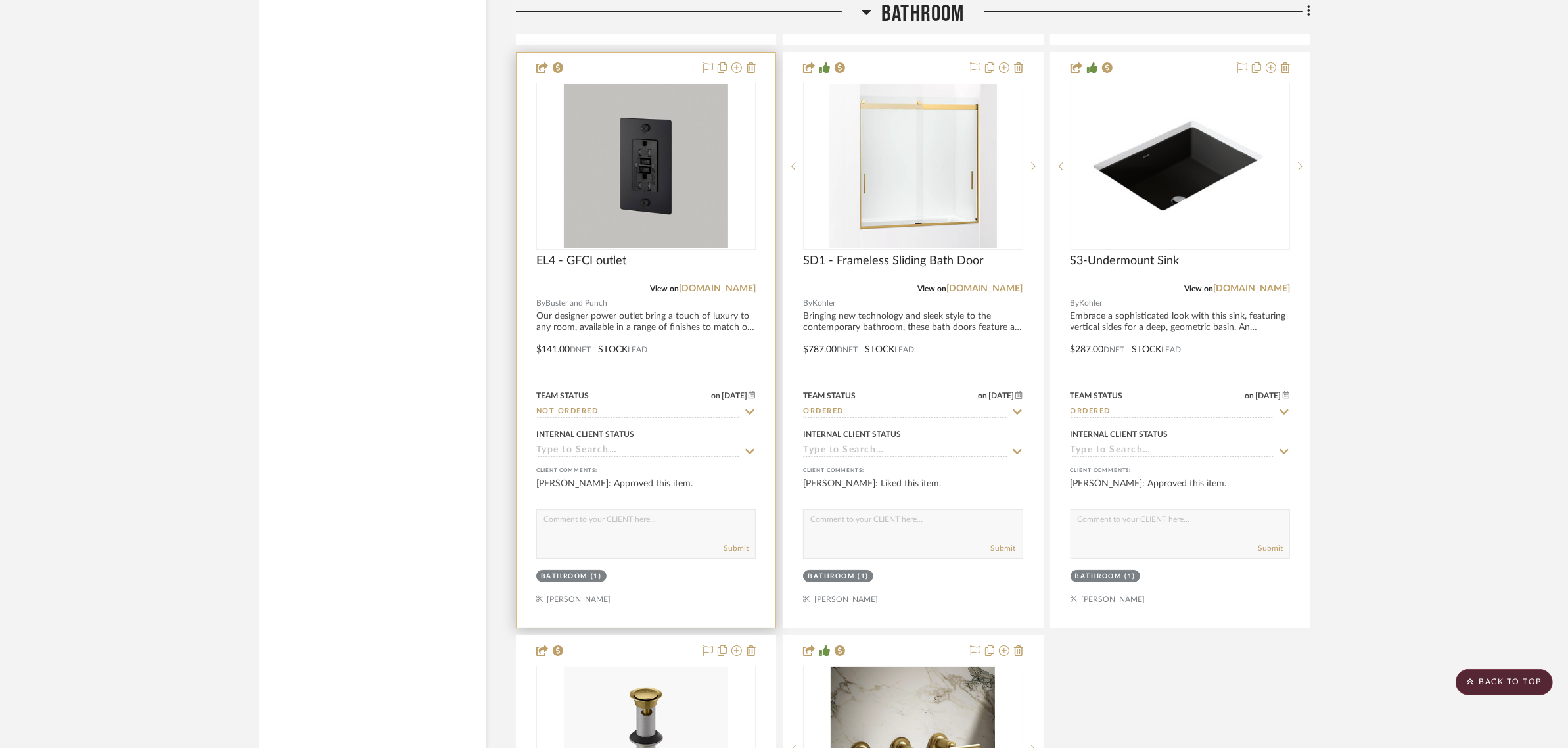
click at [753, 409] on icon at bounding box center [751, 411] width 10 height 5
click at [748, 407] on icon at bounding box center [750, 412] width 12 height 11
type input "8/27/2025"
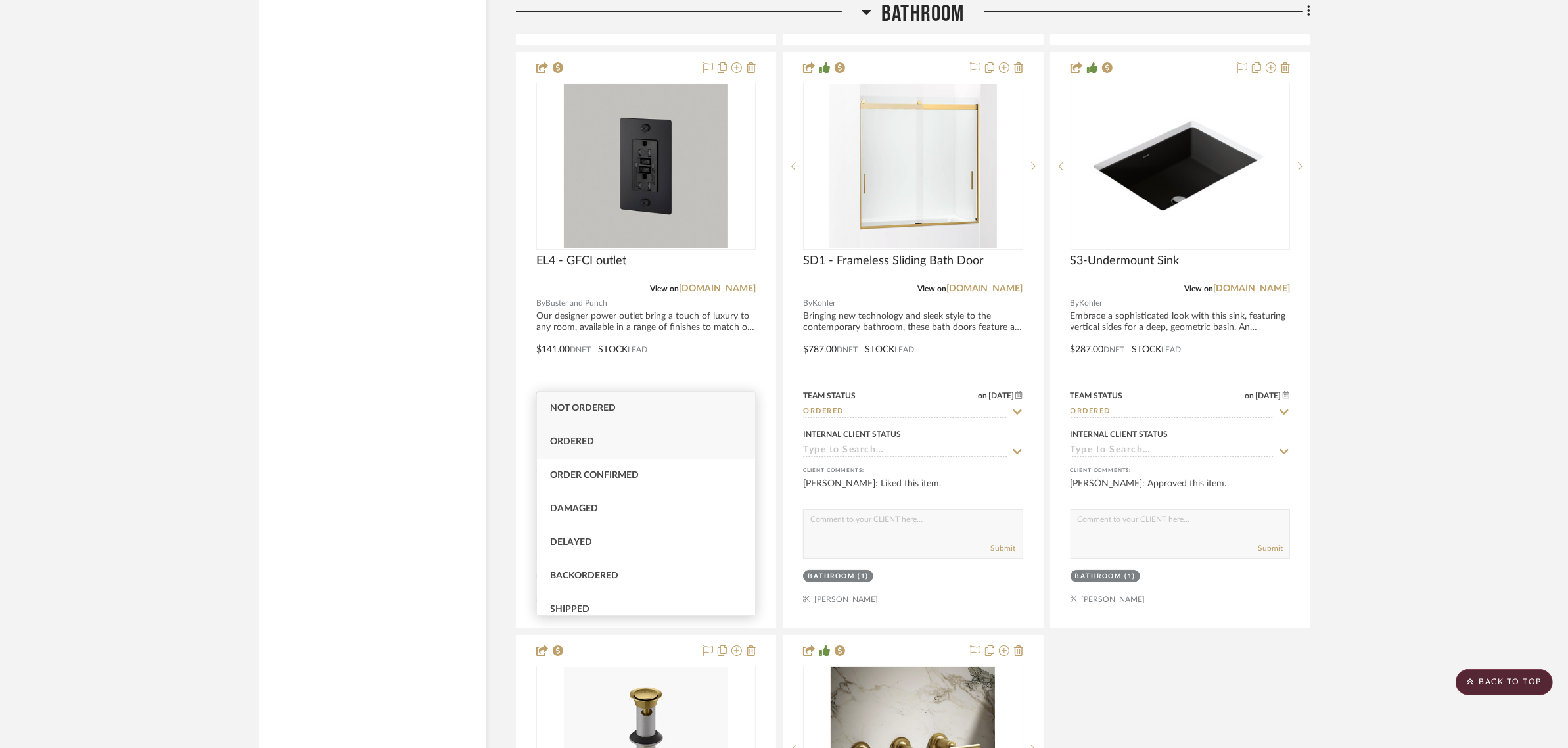
click at [583, 438] on span "Ordered" at bounding box center [573, 442] width 44 height 10
type input "Ordered"
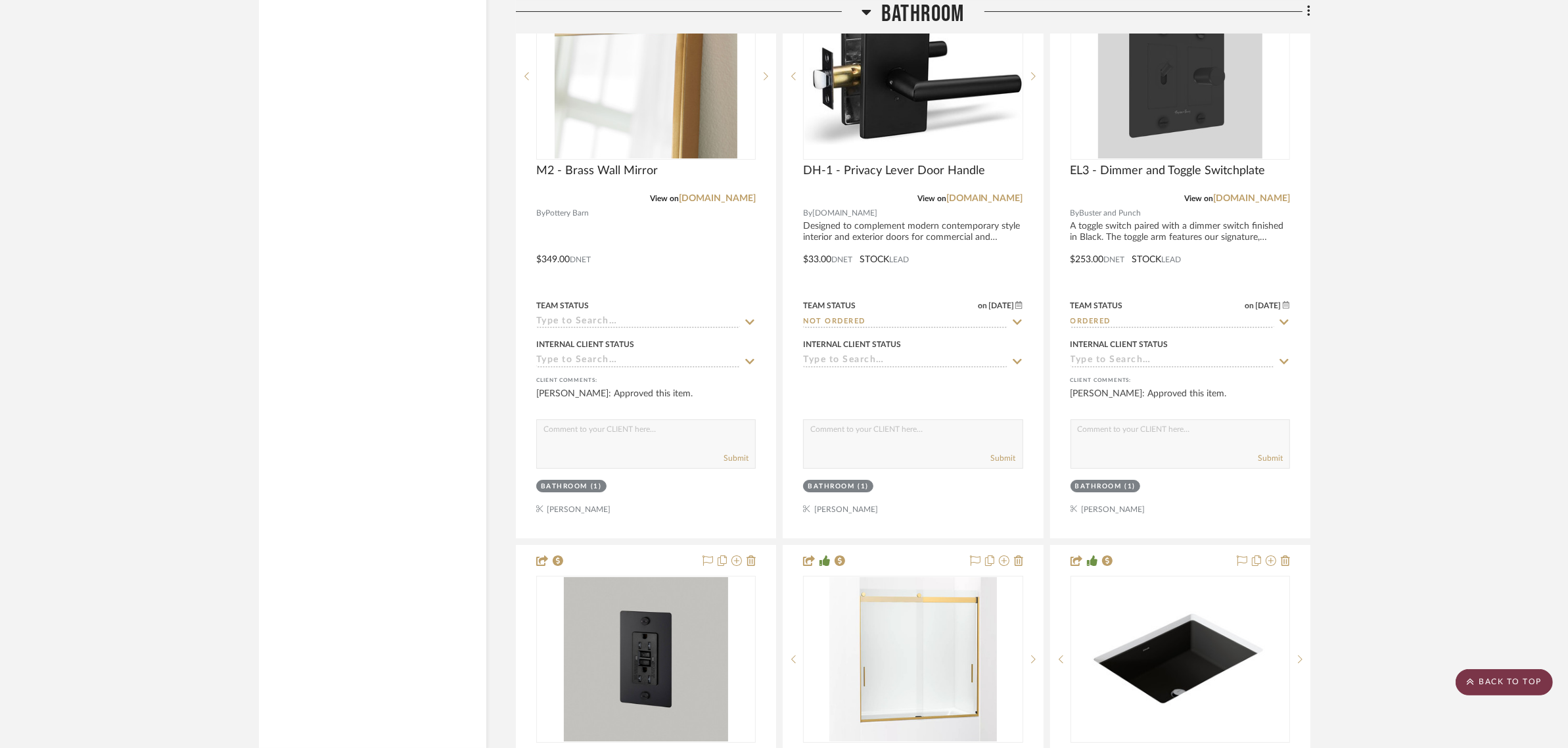
click at [1498, 688] on scroll-to-top-button "BACK TO TOP" at bounding box center [1504, 682] width 98 height 26
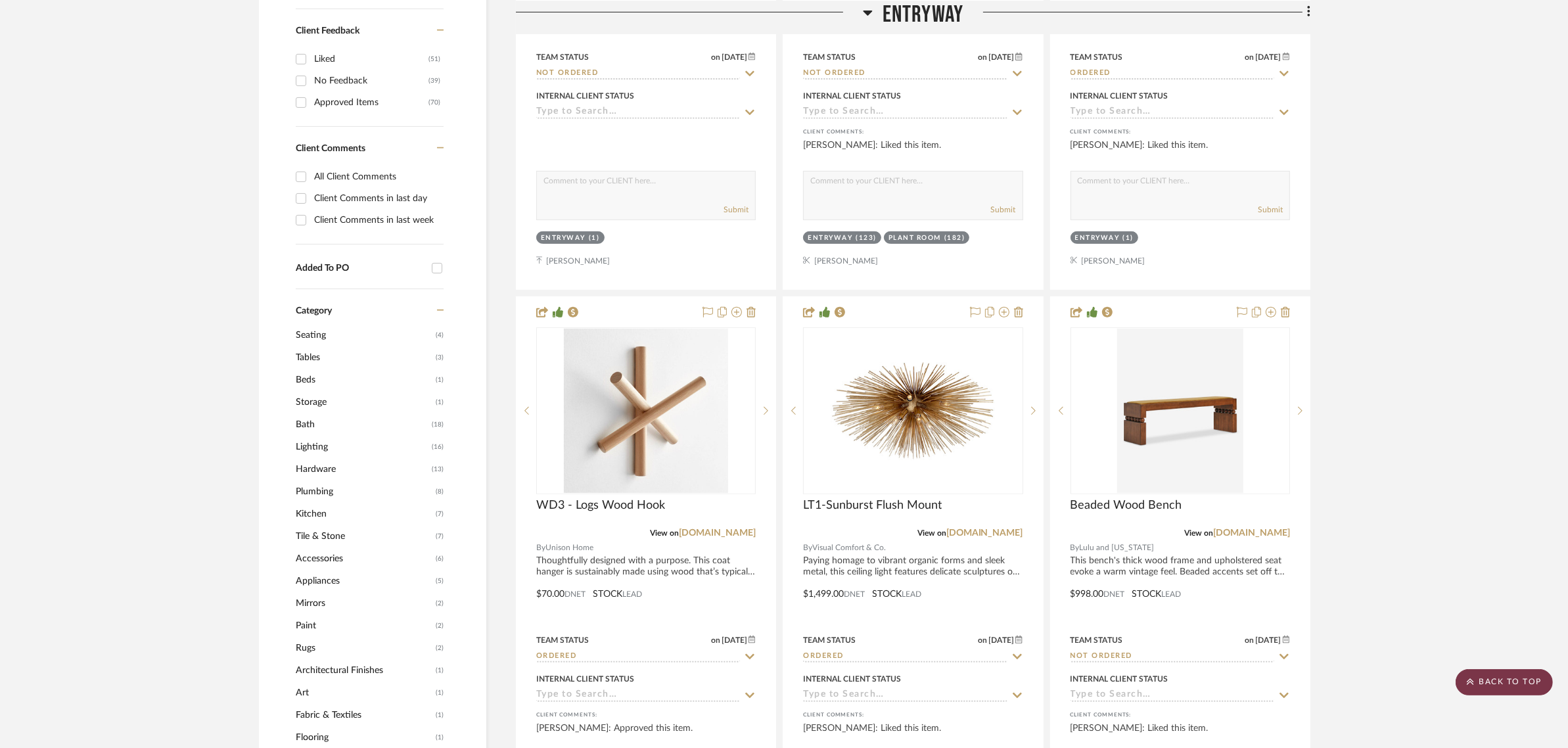
scroll to position [0, 0]
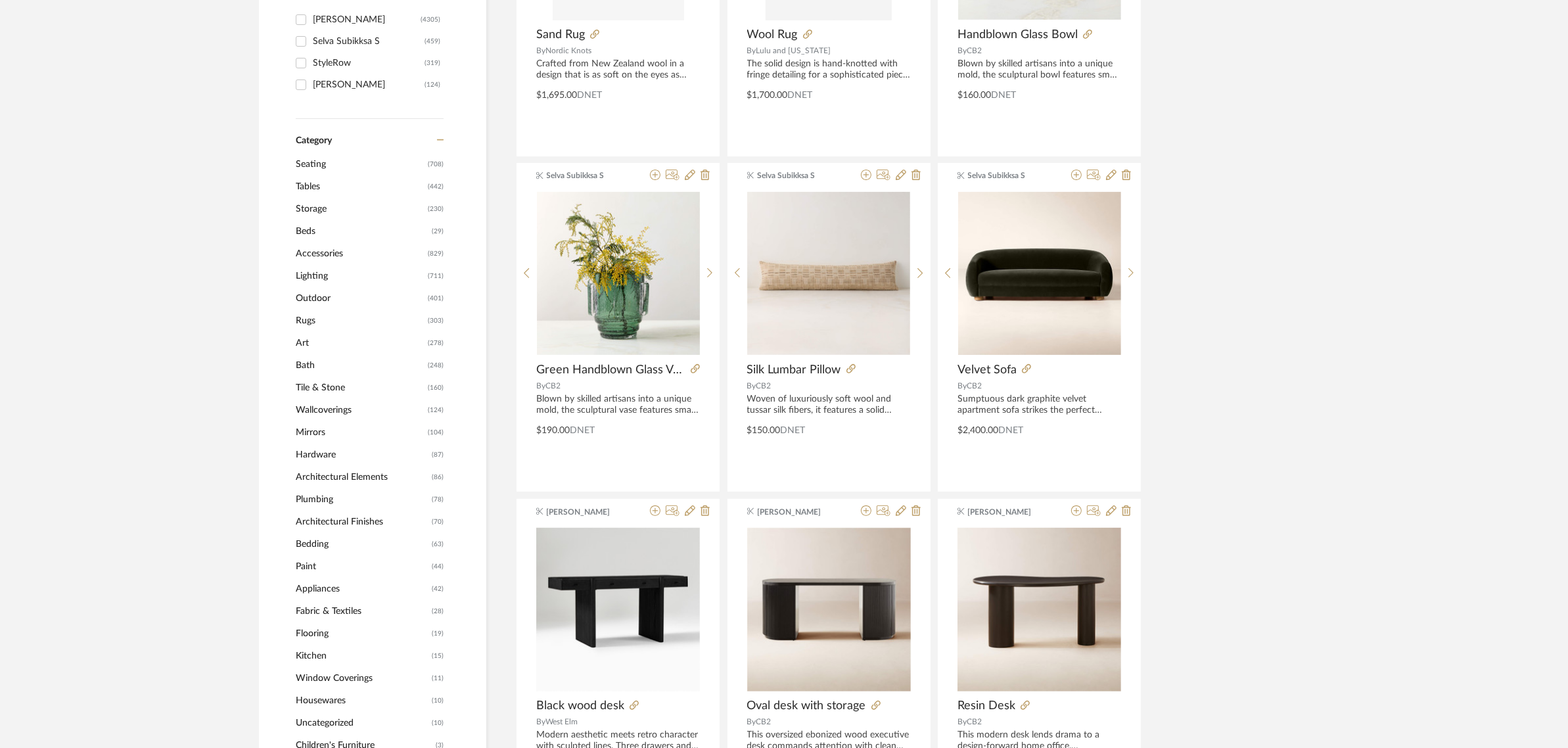
scroll to position [576, 0]
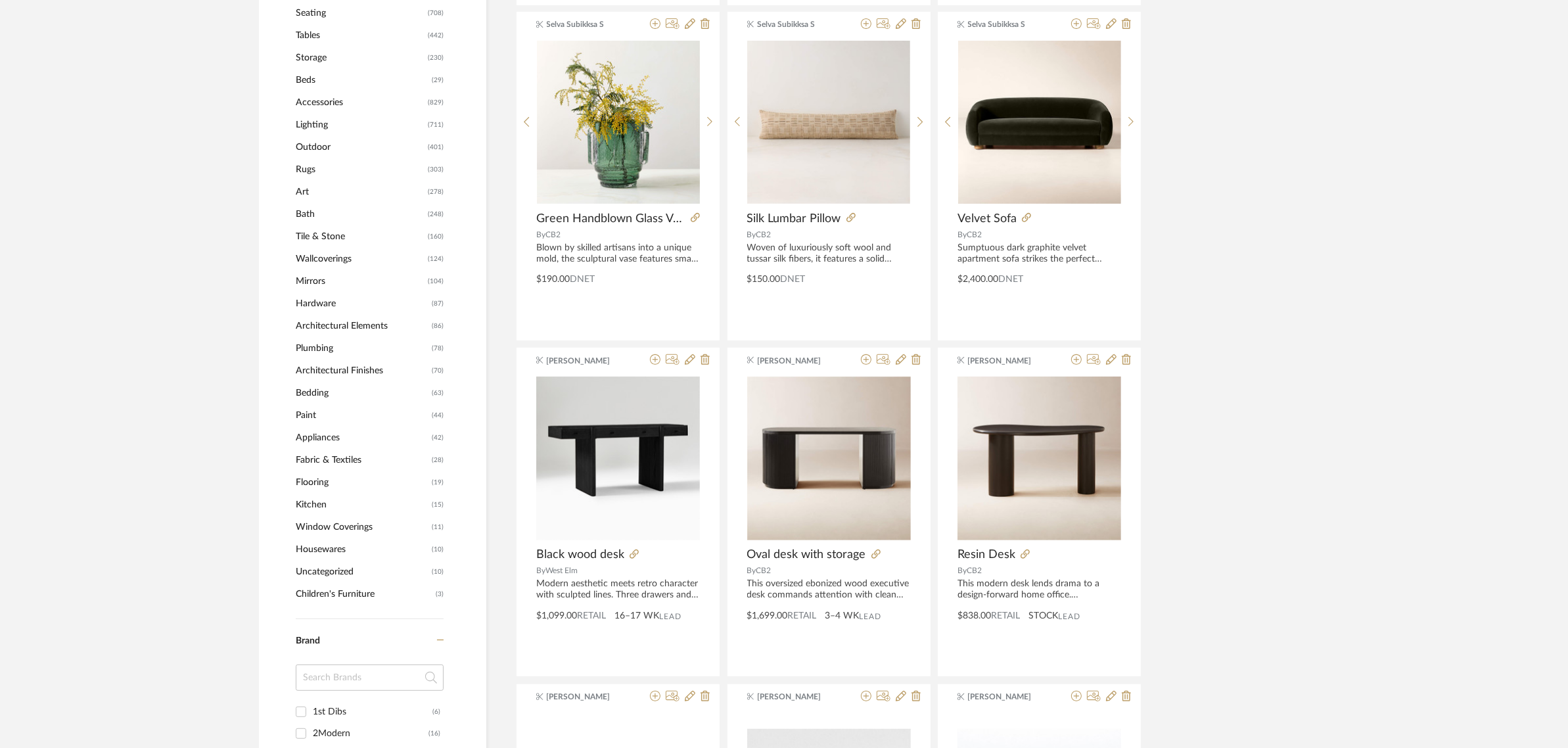
click at [311, 278] on span "Mirrors" at bounding box center [360, 281] width 129 height 22
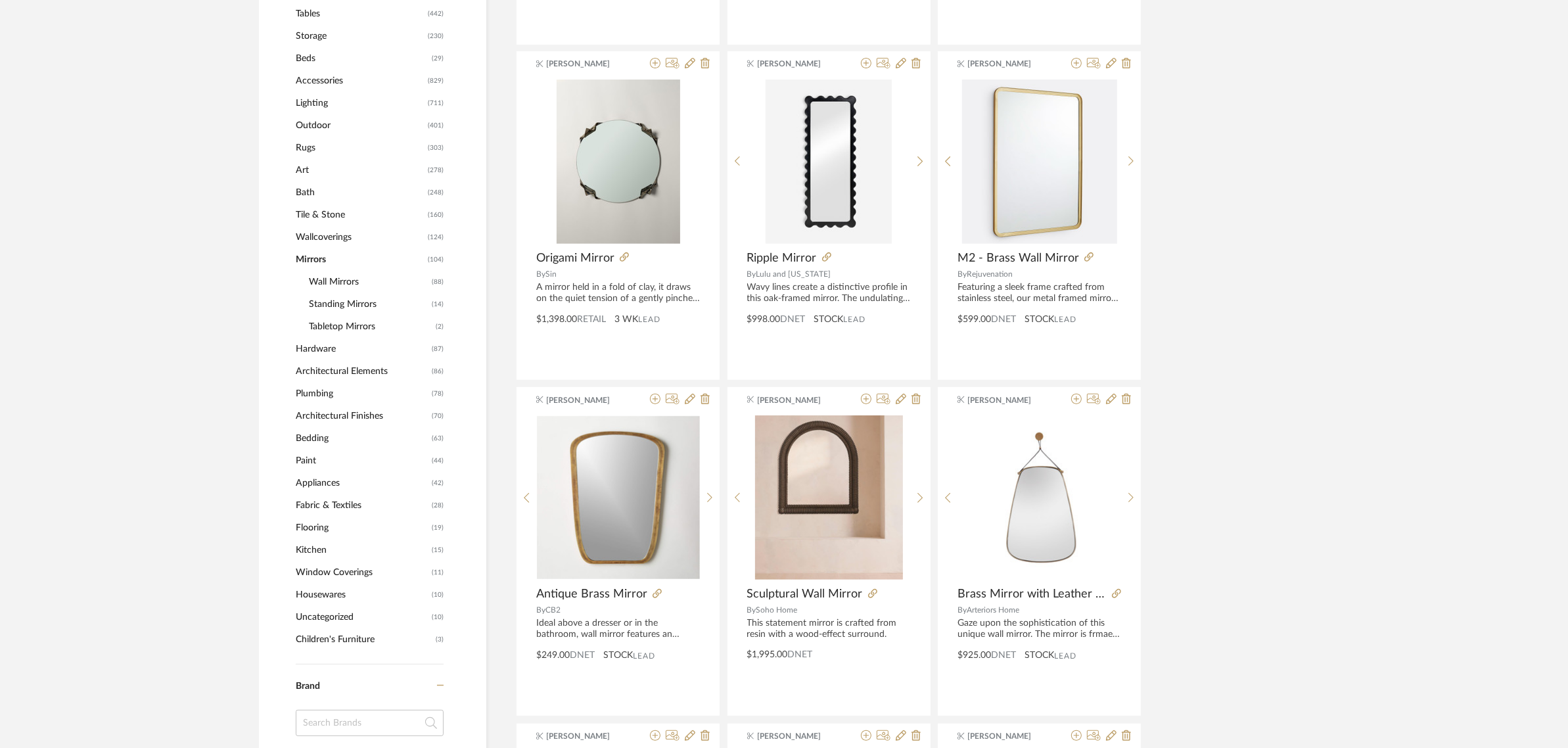
scroll to position [574, 0]
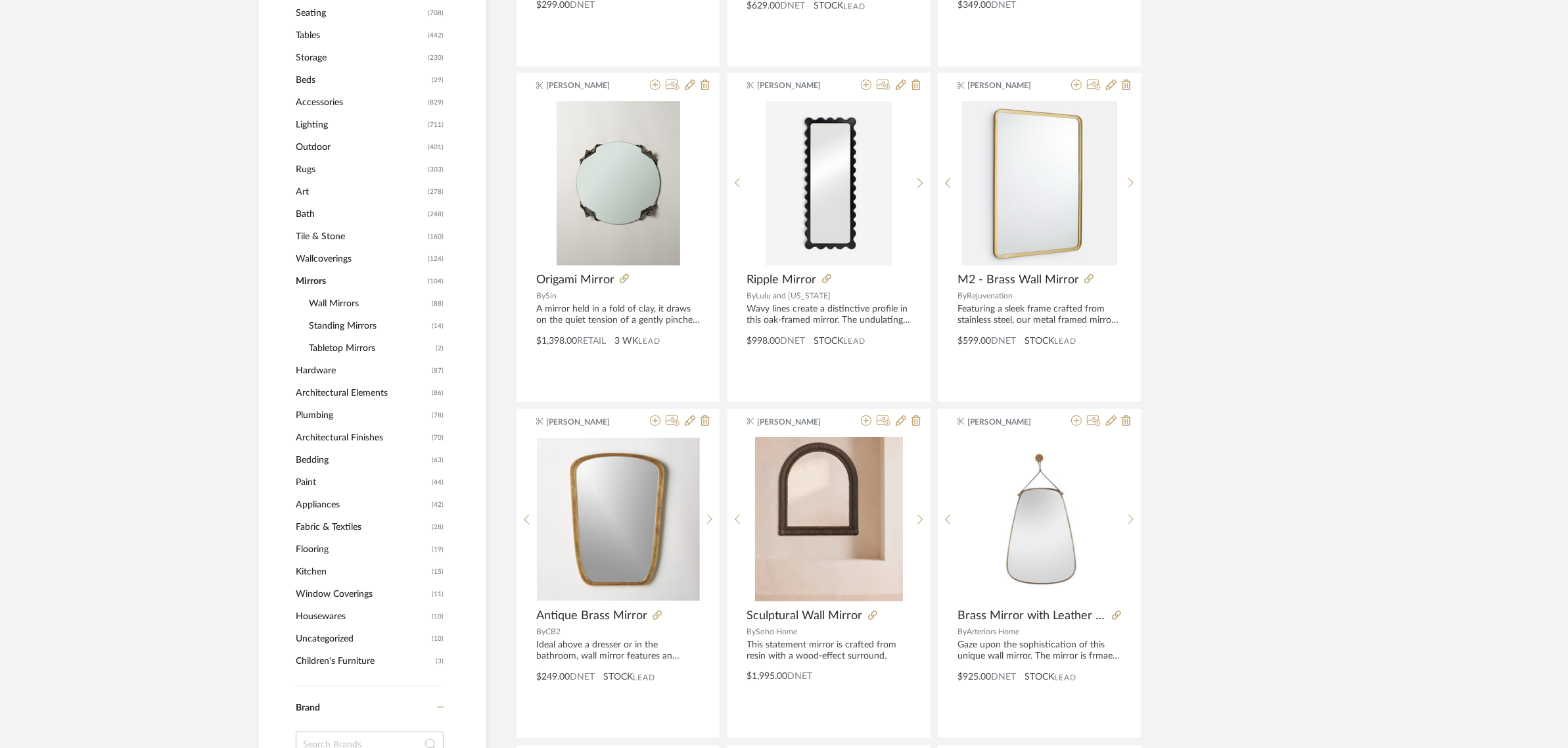
click at [322, 303] on span "Wall Mirrors" at bounding box center [369, 303] width 120 height 22
click at [1088, 275] on icon at bounding box center [1089, 279] width 10 height 10
